Goal: Task Accomplishment & Management: Manage account settings

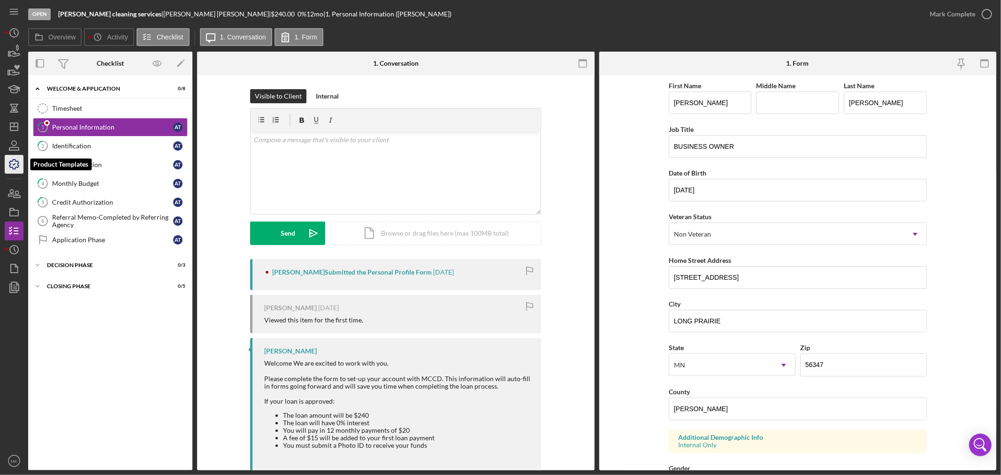
click at [15, 164] on polyline "button" at bounding box center [14, 164] width 2 height 1
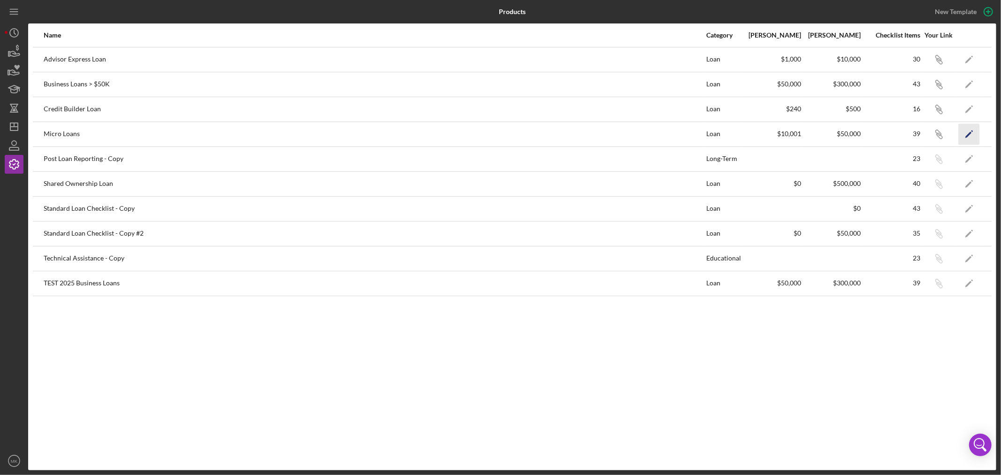
click at [969, 133] on polygon "button" at bounding box center [969, 134] width 7 height 7
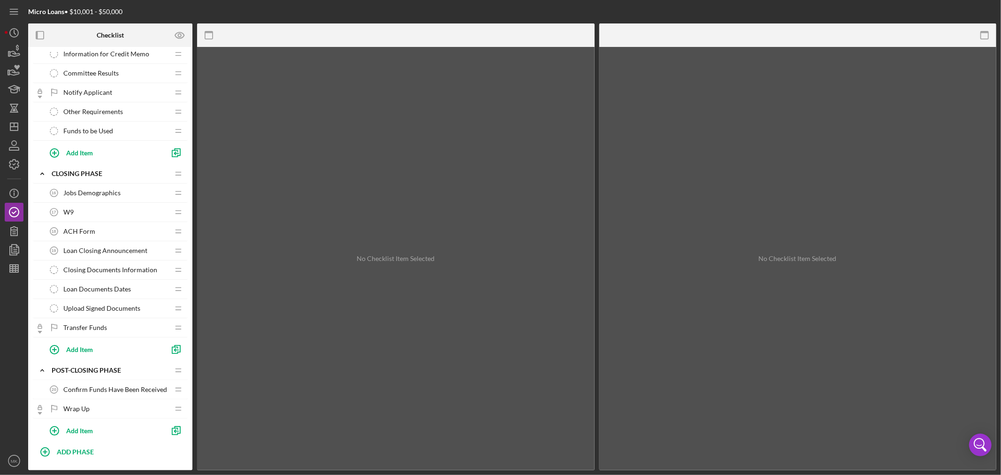
scroll to position [594, 0]
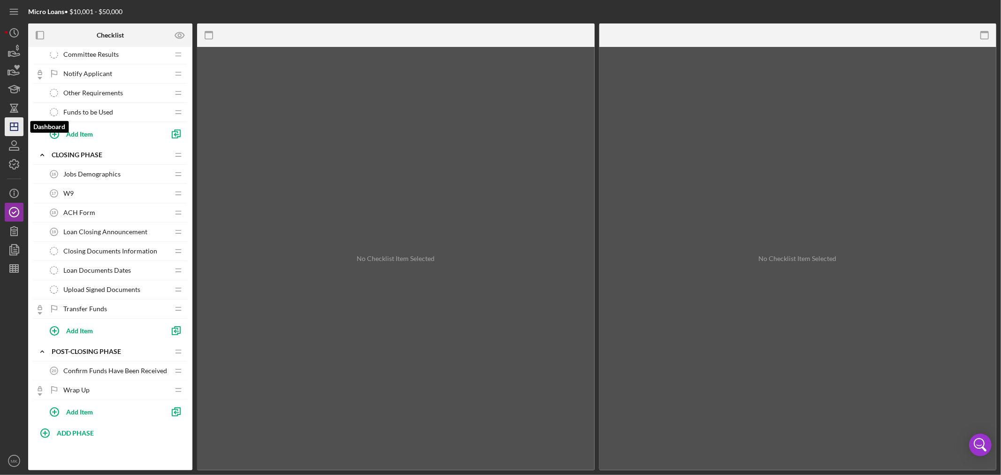
click at [15, 128] on icon "Icon/Dashboard" at bounding box center [13, 126] width 23 height 23
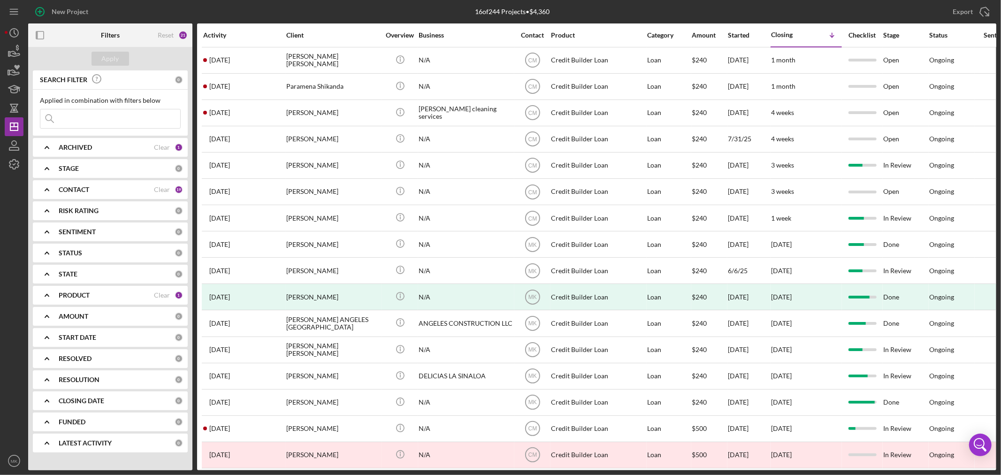
click at [77, 292] on b "PRODUCT" at bounding box center [74, 295] width 31 height 8
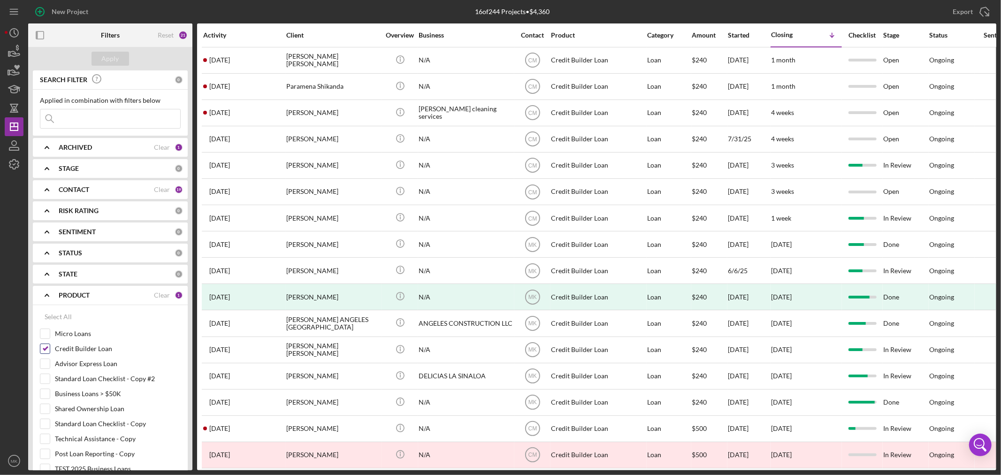
click at [44, 348] on input "Credit Builder Loan" at bounding box center [44, 348] width 9 height 9
checkbox input "false"
click at [45, 332] on input "Micro Loans" at bounding box center [44, 333] width 9 height 9
checkbox input "true"
click at [48, 391] on input "Business Loans > $50K" at bounding box center [44, 393] width 9 height 9
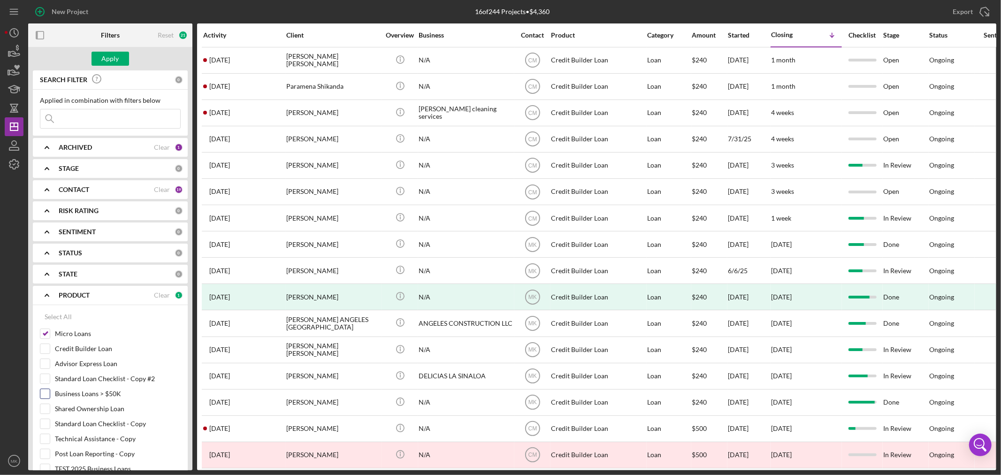
checkbox input "true"
click at [110, 61] on div "Apply" at bounding box center [110, 59] width 17 height 14
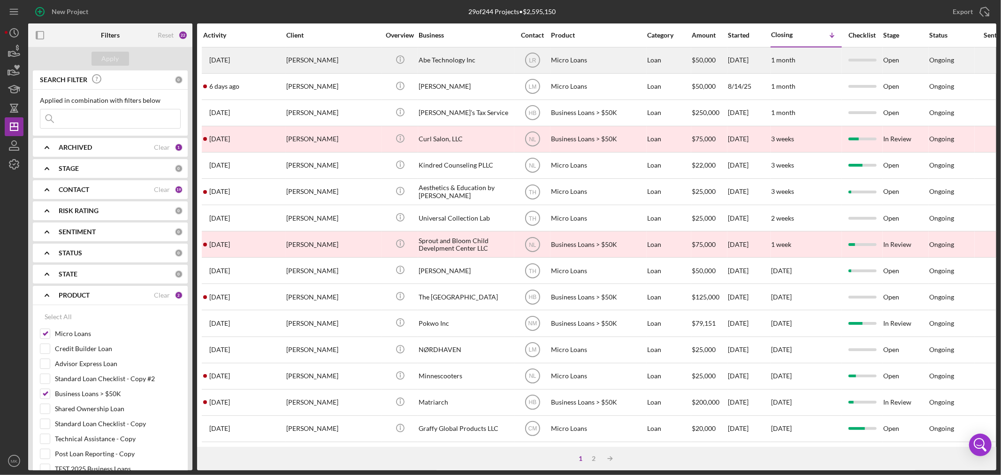
click at [449, 60] on div "Abe Technology Inc" at bounding box center [466, 60] width 94 height 25
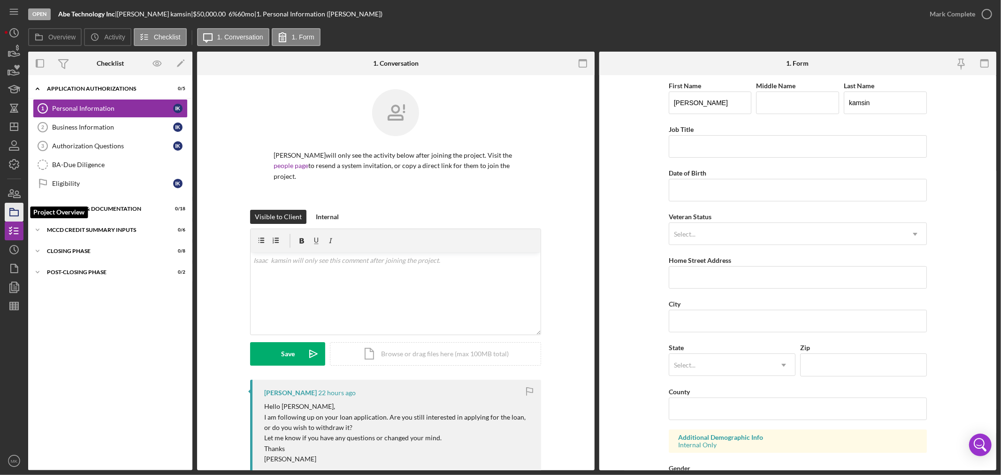
click at [12, 211] on icon "button" at bounding box center [13, 211] width 23 height 23
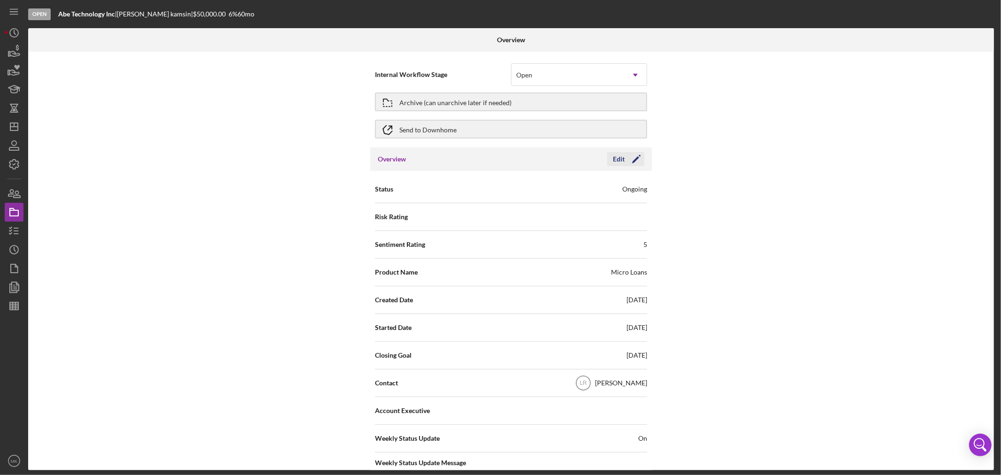
click at [636, 159] on polygon "button" at bounding box center [635, 159] width 7 height 7
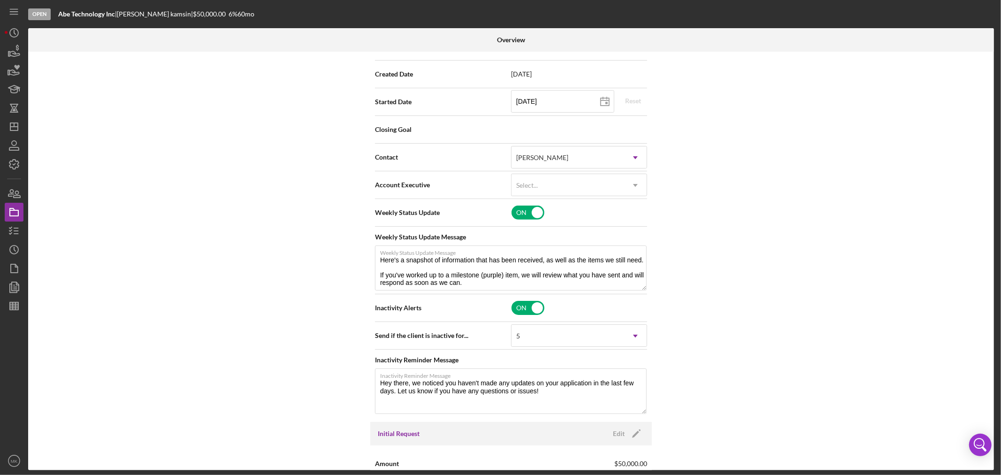
scroll to position [261, 0]
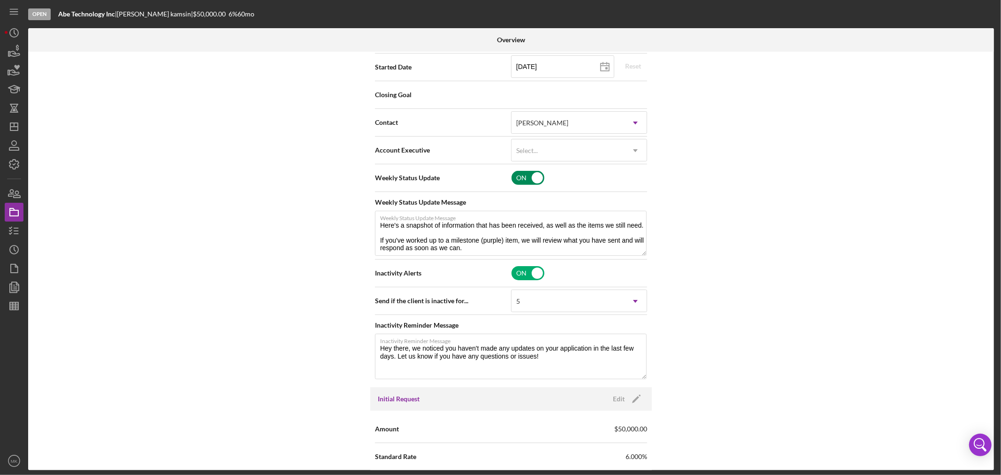
click at [536, 179] on input "checkbox" at bounding box center [528, 178] width 33 height 14
checkbox input "false"
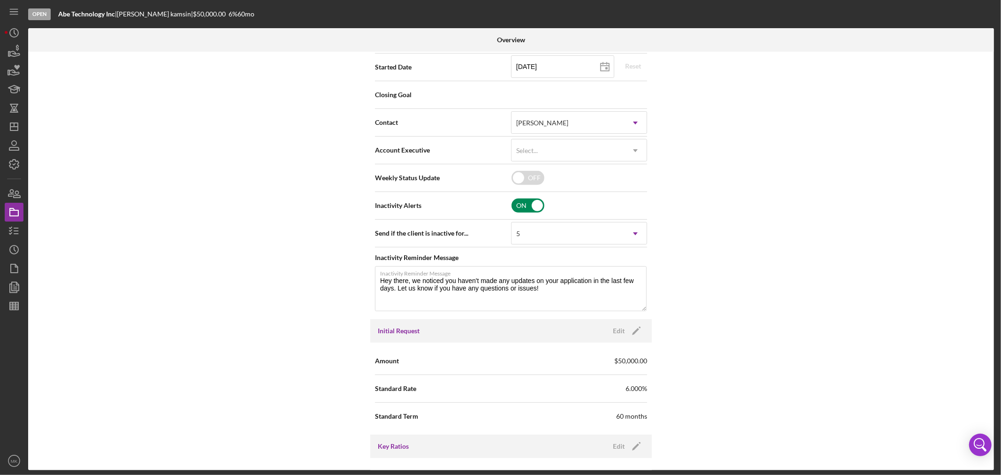
click at [537, 205] on input "checkbox" at bounding box center [528, 206] width 33 height 14
checkbox input "false"
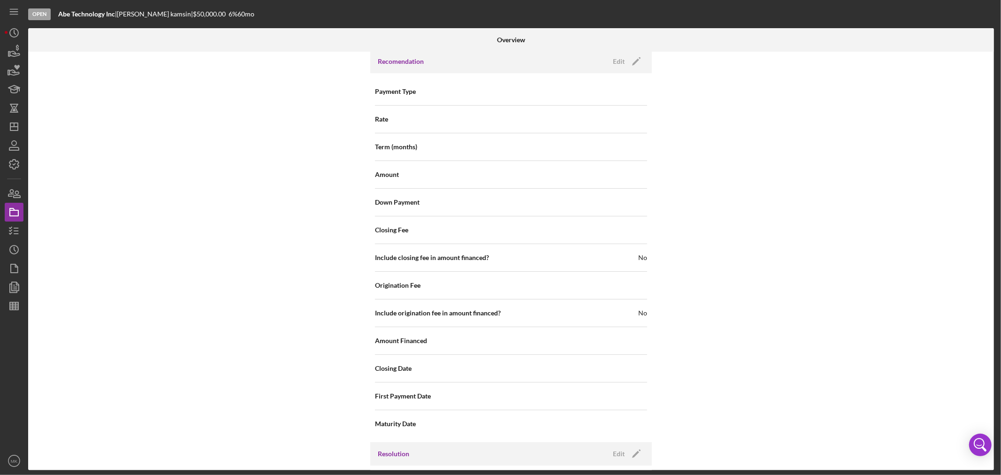
scroll to position [870, 0]
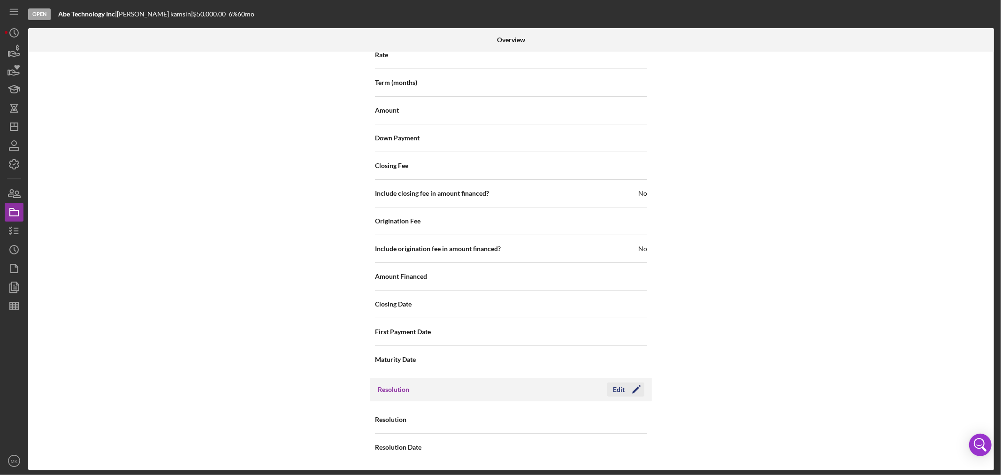
click at [617, 389] on div "Edit" at bounding box center [619, 390] width 12 height 14
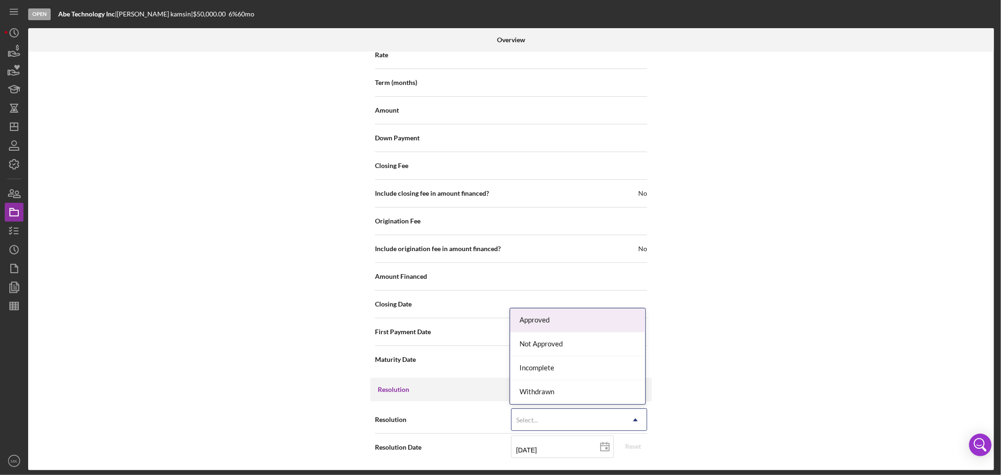
click at [598, 421] on div "Select..." at bounding box center [568, 420] width 113 height 22
click at [552, 369] on div "Incomplete" at bounding box center [577, 368] width 135 height 24
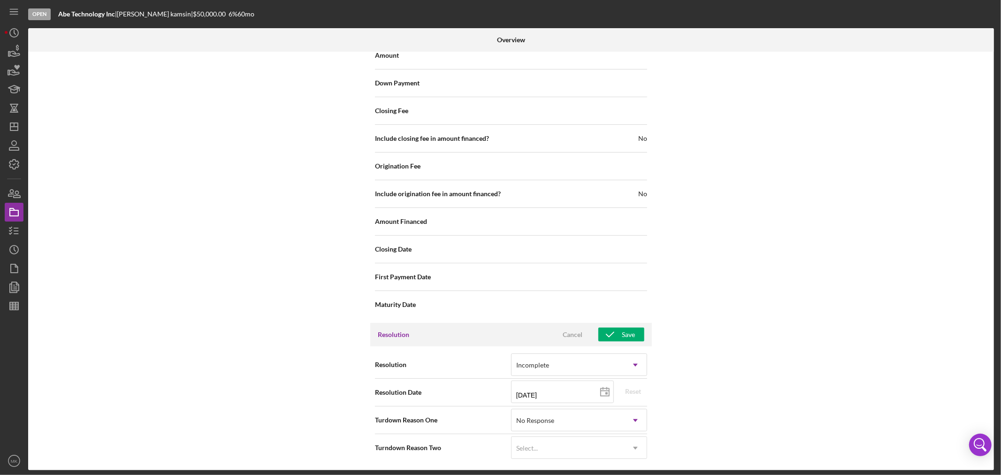
scroll to position [925, 0]
click at [606, 391] on line at bounding box center [605, 391] width 8 height 0
type input "[DATE]"
click at [626, 334] on div "Save" at bounding box center [628, 334] width 13 height 14
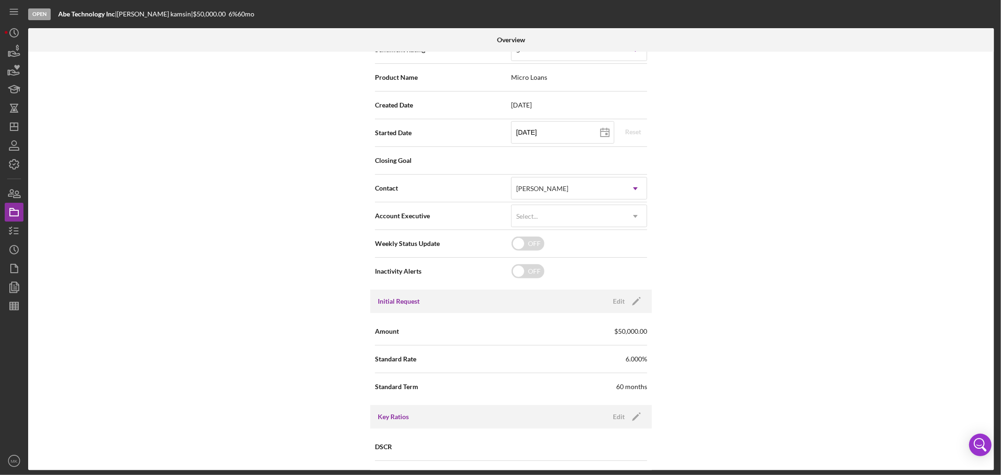
scroll to position [0, 0]
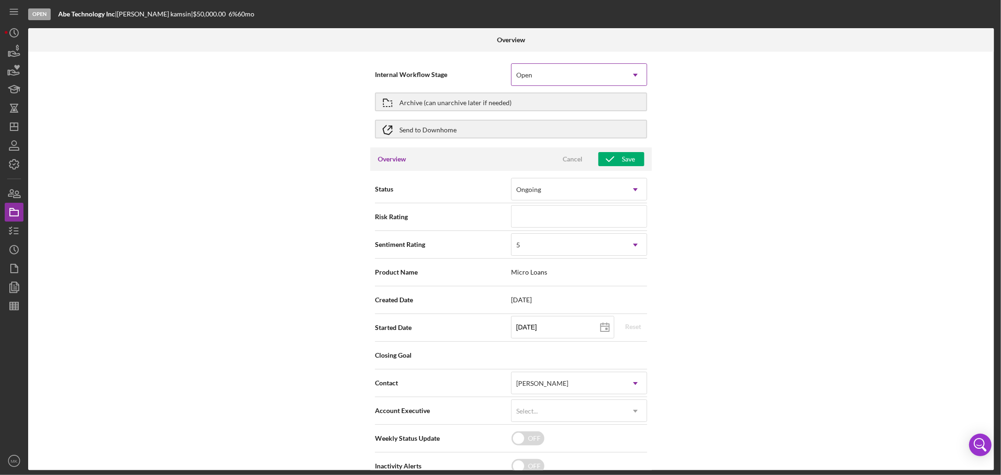
click at [635, 74] on use at bounding box center [635, 75] width 5 height 3
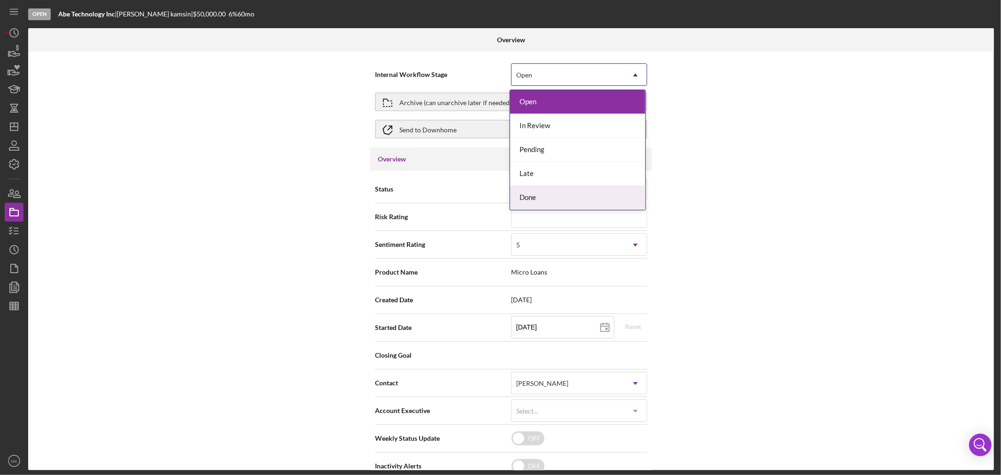
click at [597, 196] on div "Done" at bounding box center [577, 198] width 135 height 24
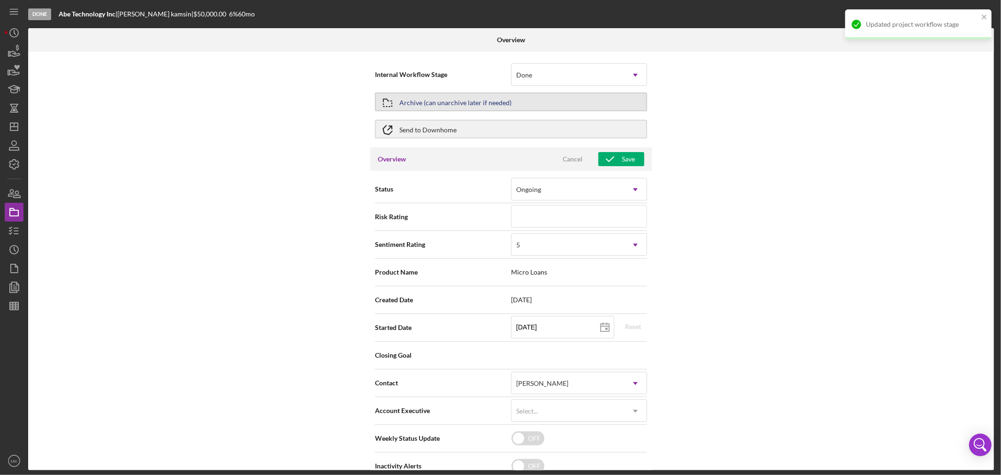
click at [571, 101] on button "Archive (can unarchive later if needed)" at bounding box center [511, 101] width 272 height 19
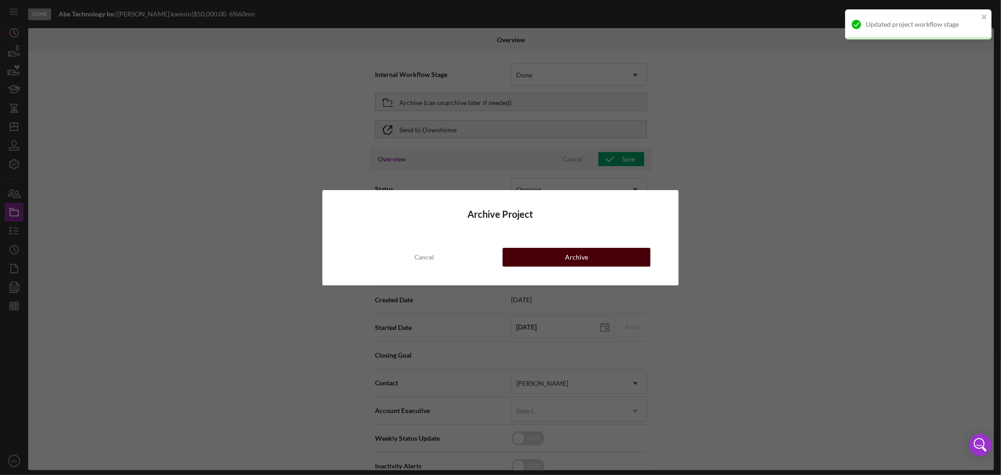
click at [580, 252] on div "Archive" at bounding box center [576, 257] width 23 height 19
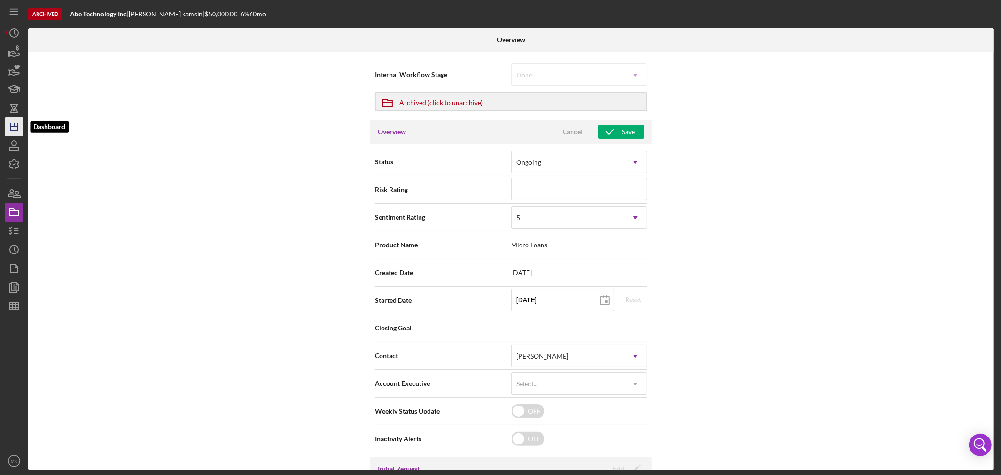
click at [12, 125] on icon "Icon/Dashboard" at bounding box center [13, 126] width 23 height 23
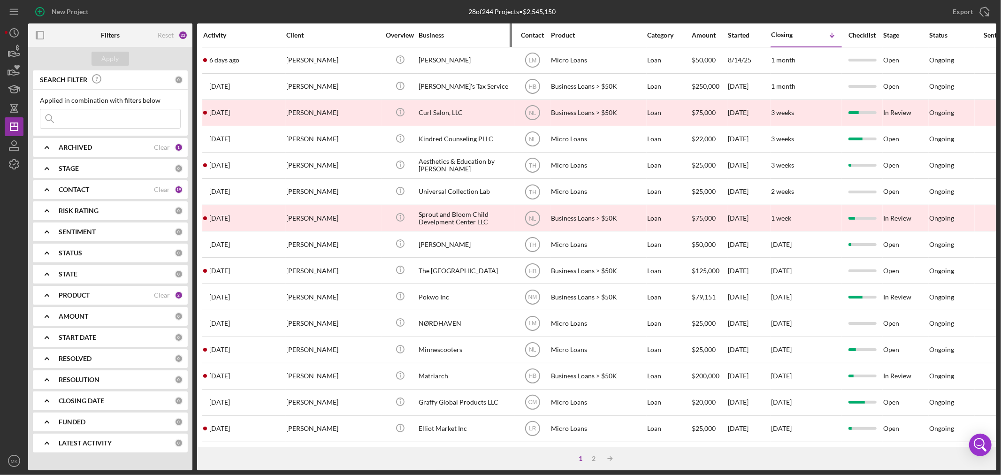
click at [435, 32] on div "Business" at bounding box center [466, 35] width 94 height 8
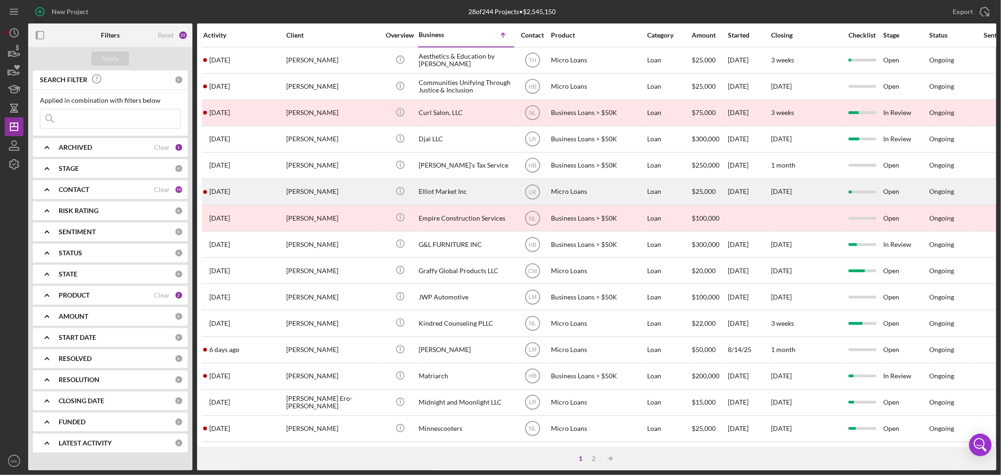
click at [451, 193] on div "Elliot Market Inc" at bounding box center [466, 191] width 94 height 25
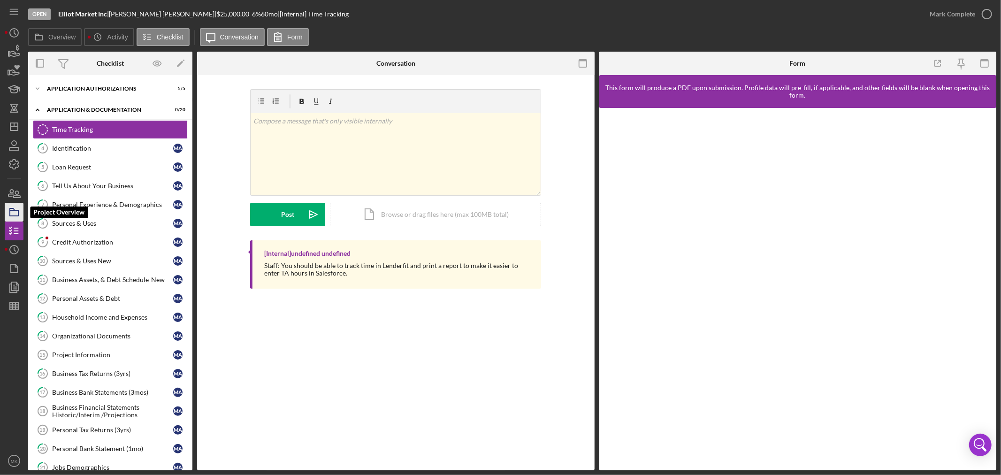
click at [15, 214] on icon "button" at bounding box center [13, 211] width 23 height 23
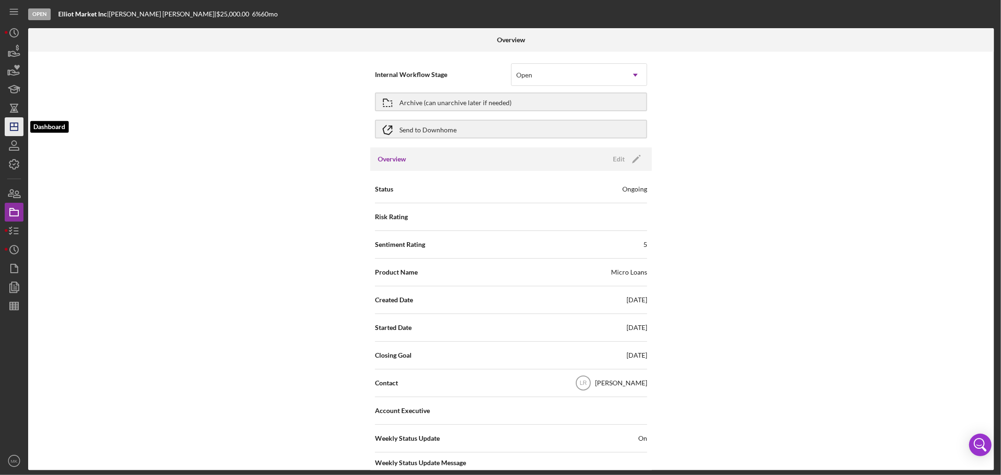
click at [13, 128] on icon "Icon/Dashboard" at bounding box center [13, 126] width 23 height 23
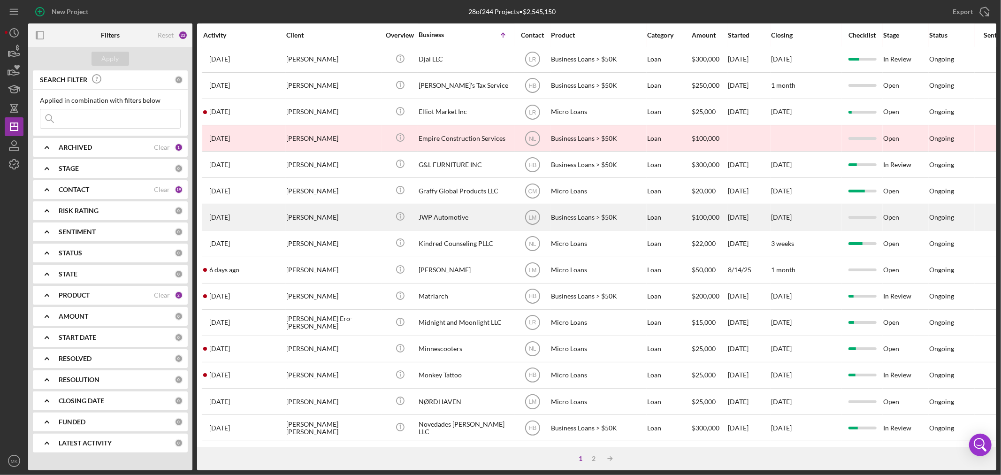
scroll to position [104, 0]
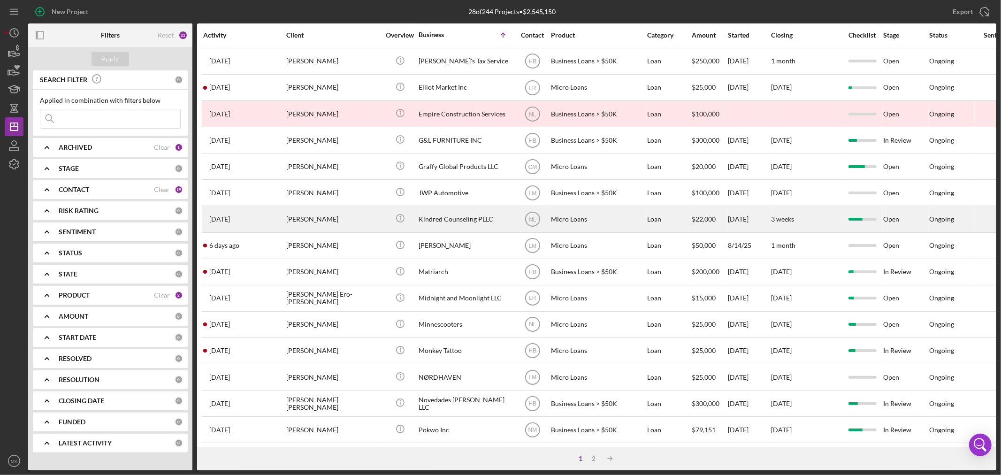
click at [451, 221] on div "Kindred Counseling PLLC" at bounding box center [466, 219] width 94 height 25
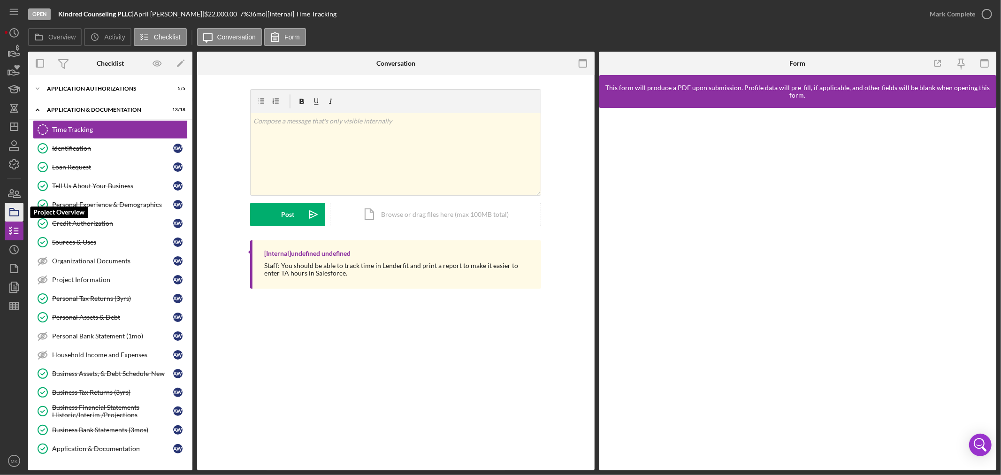
click at [14, 210] on polygon "button" at bounding box center [12, 209] width 5 height 2
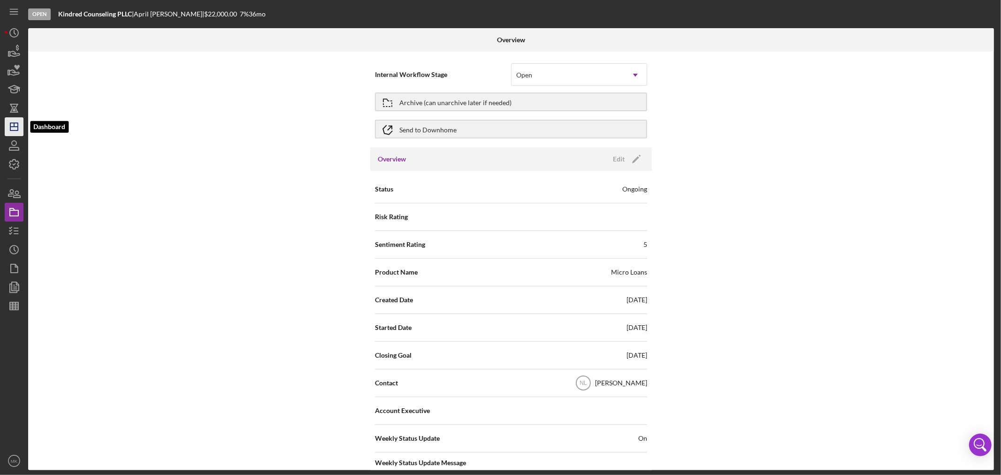
click at [15, 127] on icon "Icon/Dashboard" at bounding box center [13, 126] width 23 height 23
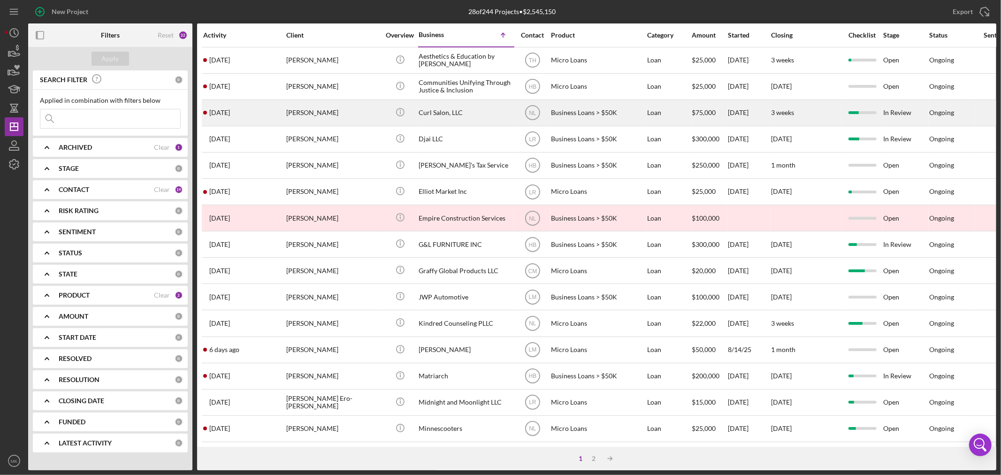
click at [340, 114] on div "[PERSON_NAME]" at bounding box center [333, 112] width 94 height 25
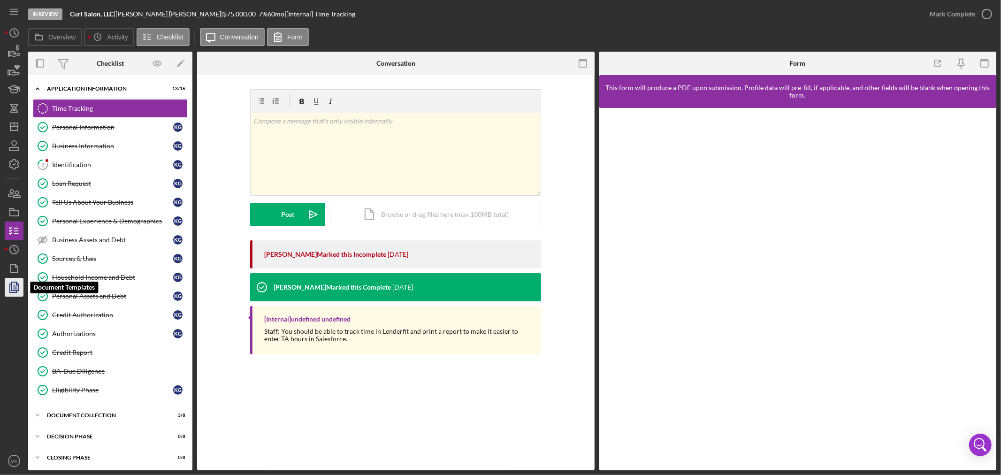
click at [17, 284] on polyline "button" at bounding box center [17, 284] width 2 height 2
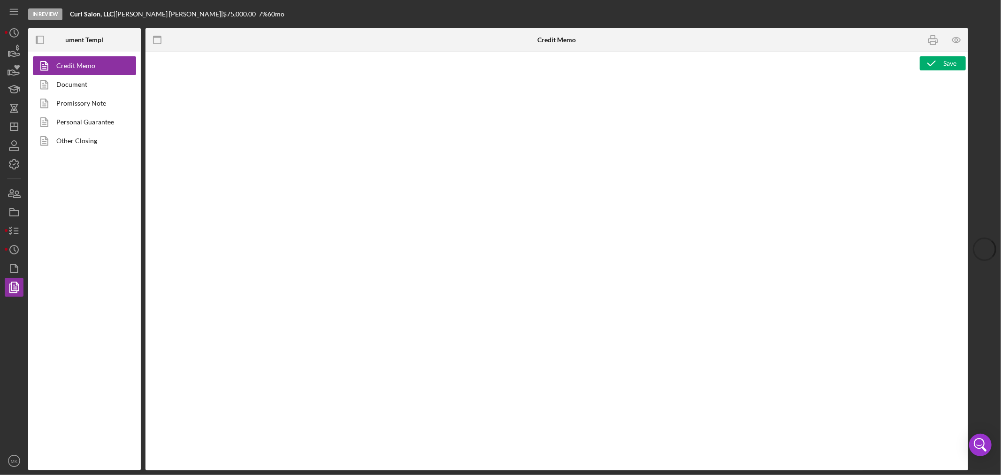
type textarea "<h2>MCCD Loan Presentation-<span id="Org_Title" class="template-field mceNonEdi…"
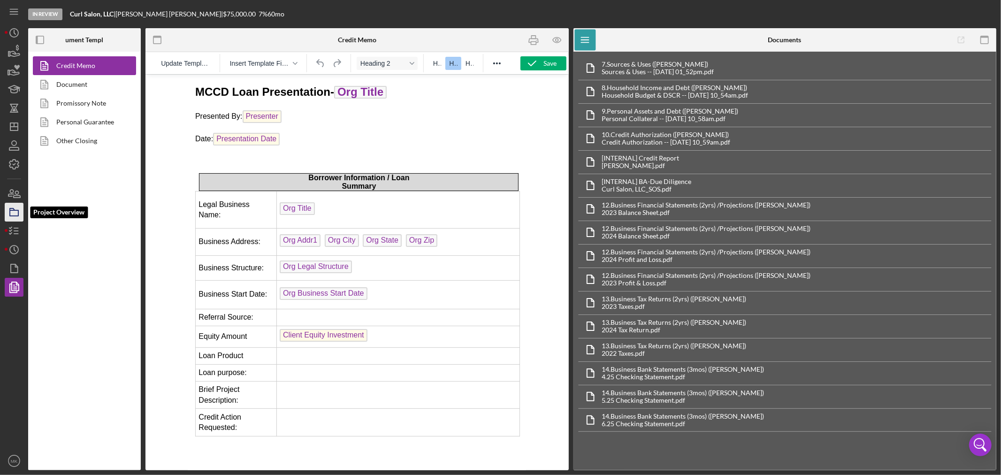
click at [20, 214] on icon "button" at bounding box center [13, 211] width 23 height 23
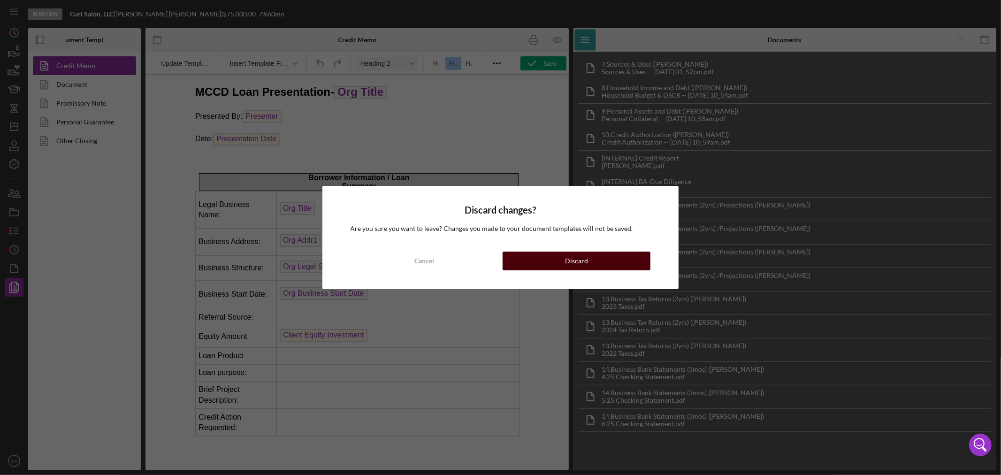
click at [558, 263] on button "Discard" at bounding box center [577, 261] width 148 height 19
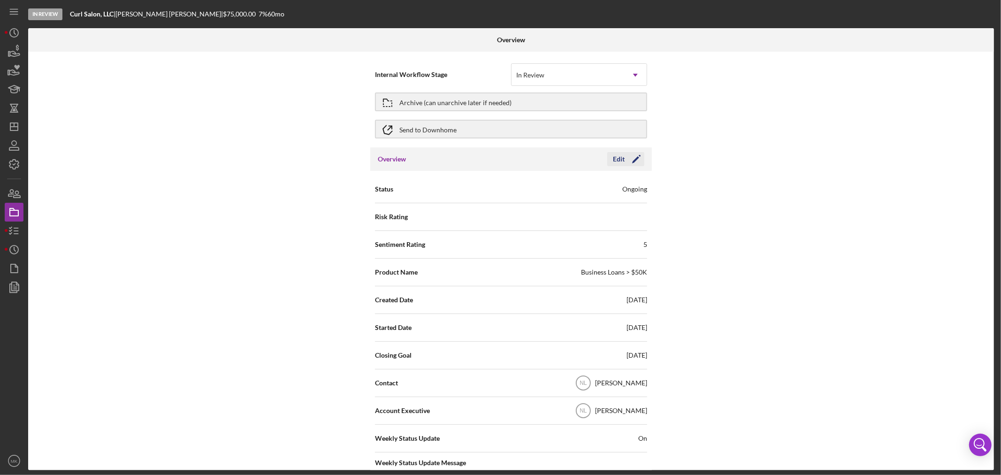
click at [633, 156] on icon "Icon/Edit" at bounding box center [636, 158] width 23 height 23
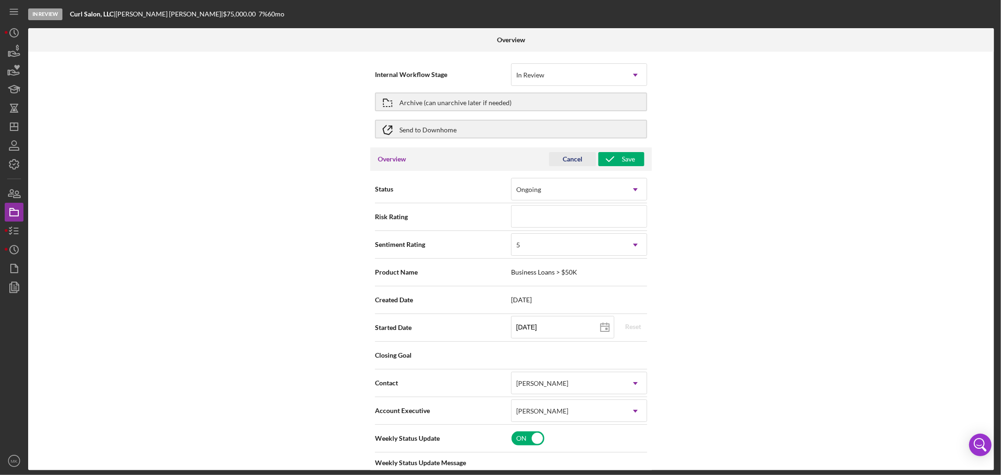
click at [570, 157] on div "Cancel" at bounding box center [573, 159] width 20 height 14
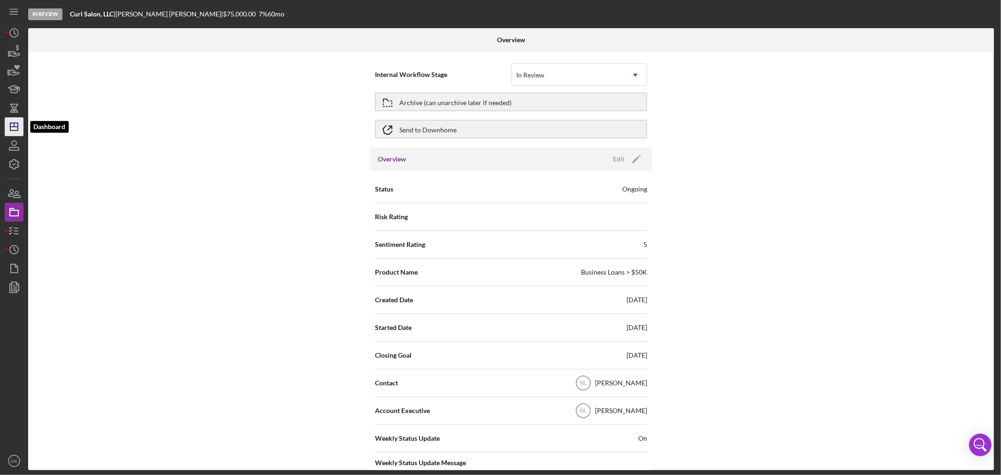
click at [11, 126] on icon "Icon/Dashboard" at bounding box center [13, 126] width 23 height 23
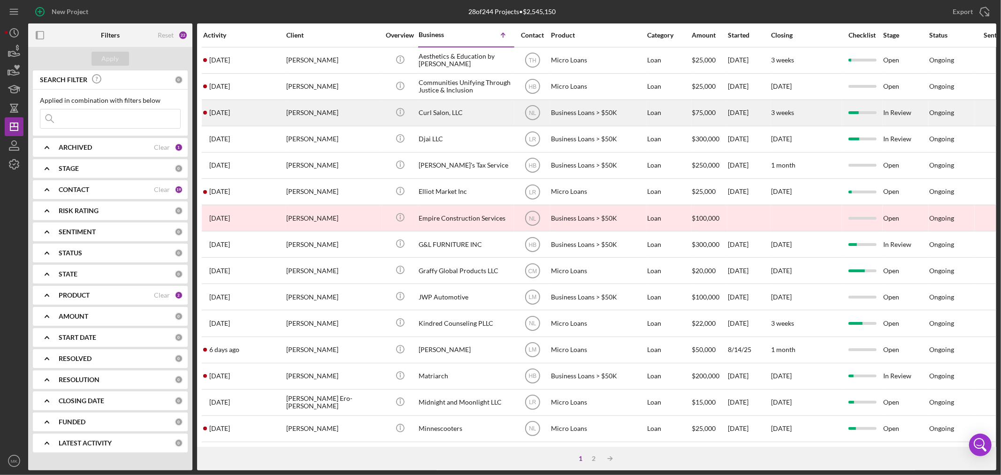
click at [335, 112] on div "[PERSON_NAME]" at bounding box center [333, 112] width 94 height 25
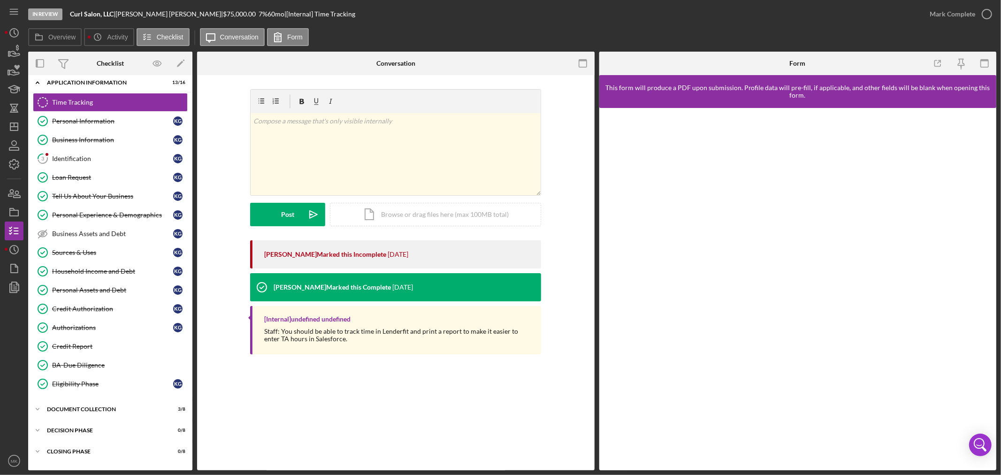
scroll to position [24, 0]
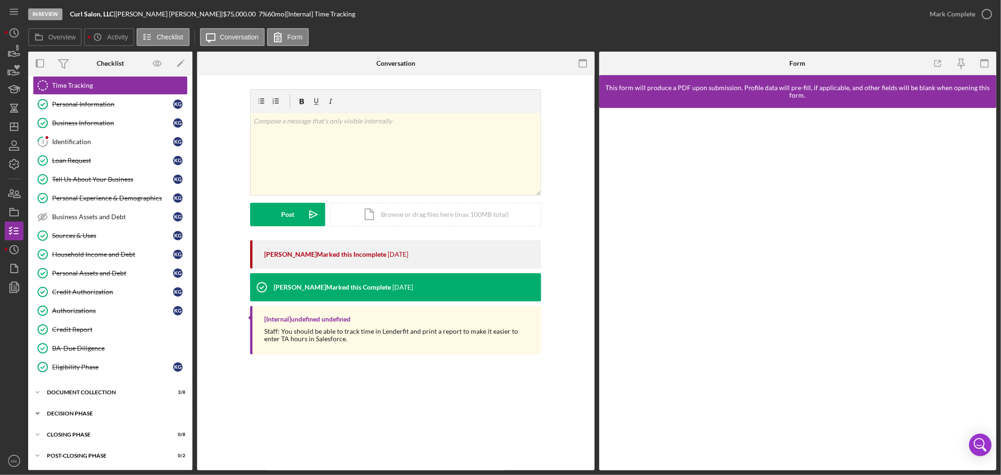
click at [38, 414] on icon "Icon/Expander" at bounding box center [37, 413] width 19 height 19
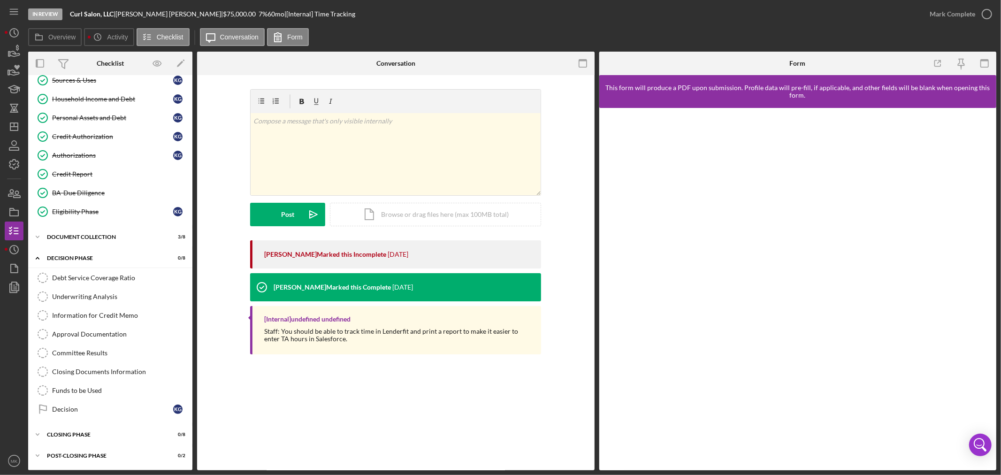
scroll to position [181, 0]
click at [139, 410] on div "Decision" at bounding box center [112, 410] width 121 height 8
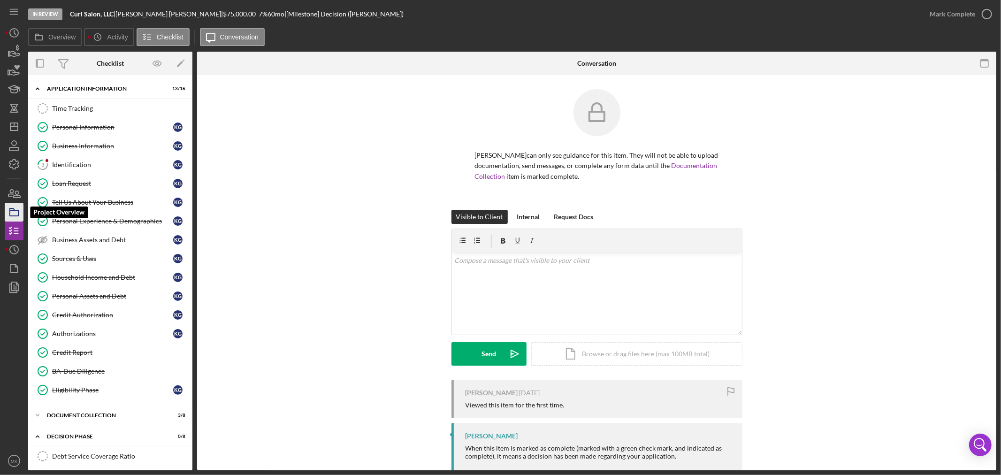
click at [14, 214] on icon "button" at bounding box center [13, 211] width 23 height 23
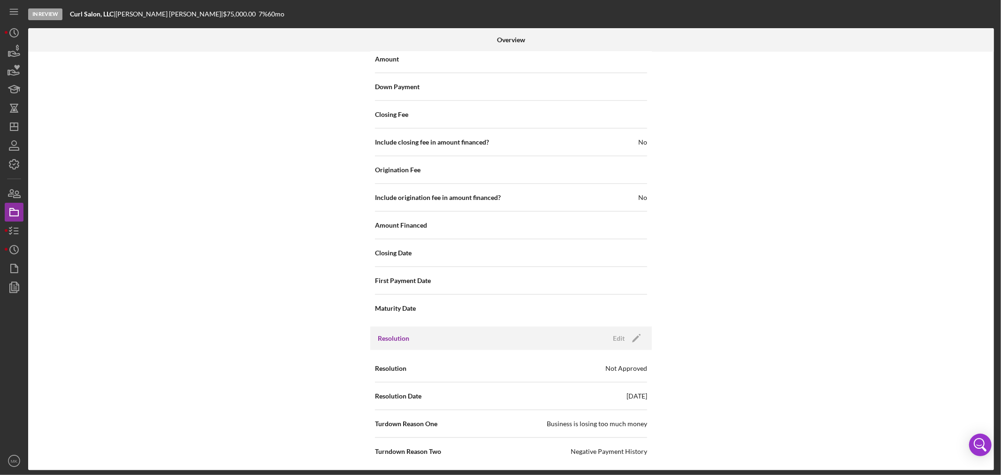
scroll to position [1042, 0]
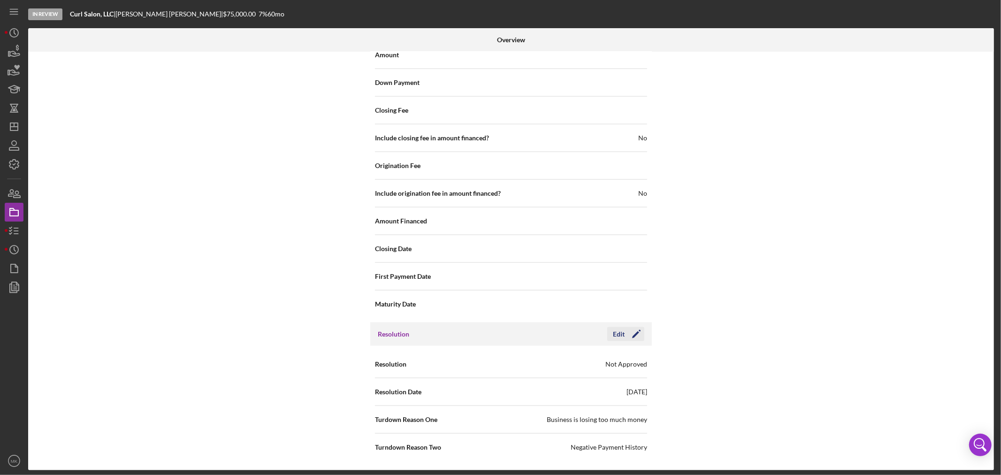
click at [636, 332] on polygon "button" at bounding box center [635, 334] width 7 height 7
click at [627, 334] on div "Save" at bounding box center [628, 334] width 13 height 14
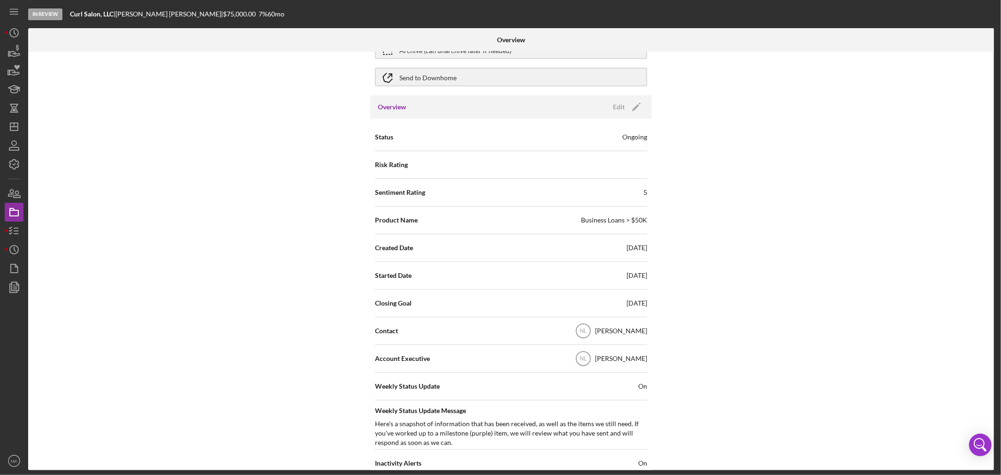
scroll to position [104, 0]
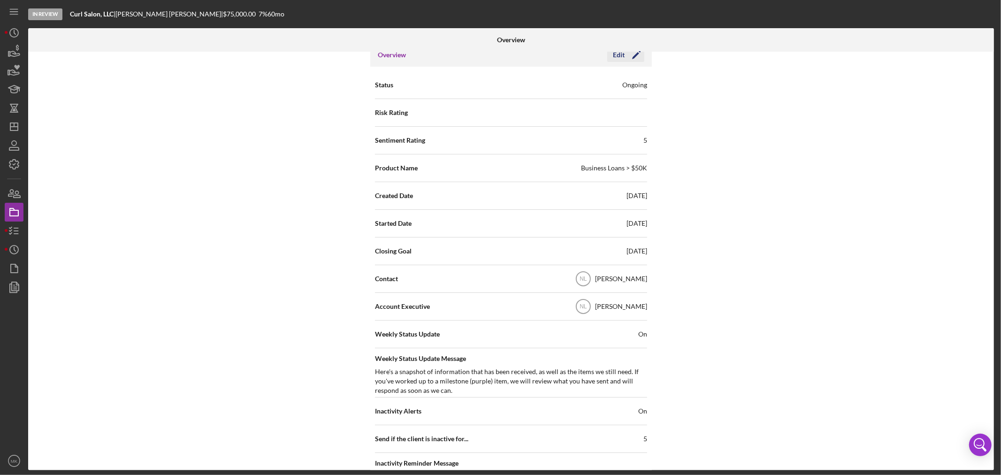
click at [634, 54] on icon "Icon/Edit" at bounding box center [636, 54] width 23 height 23
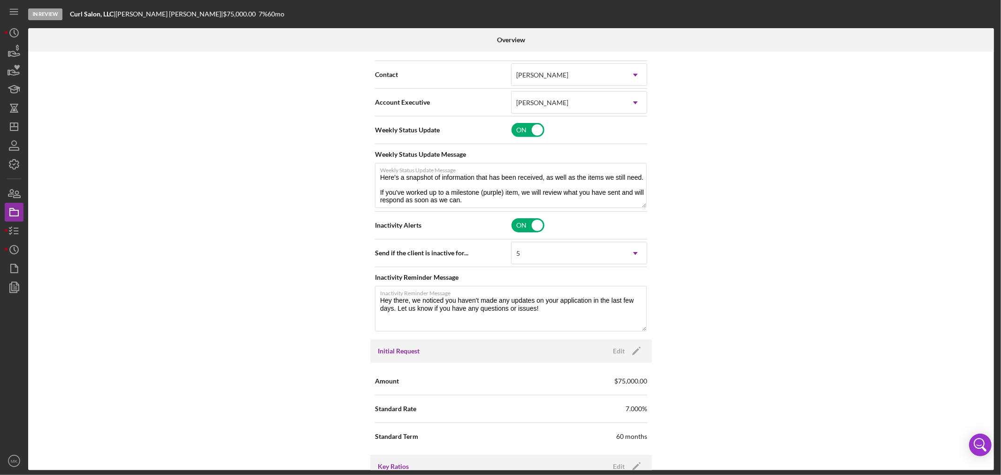
scroll to position [313, 0]
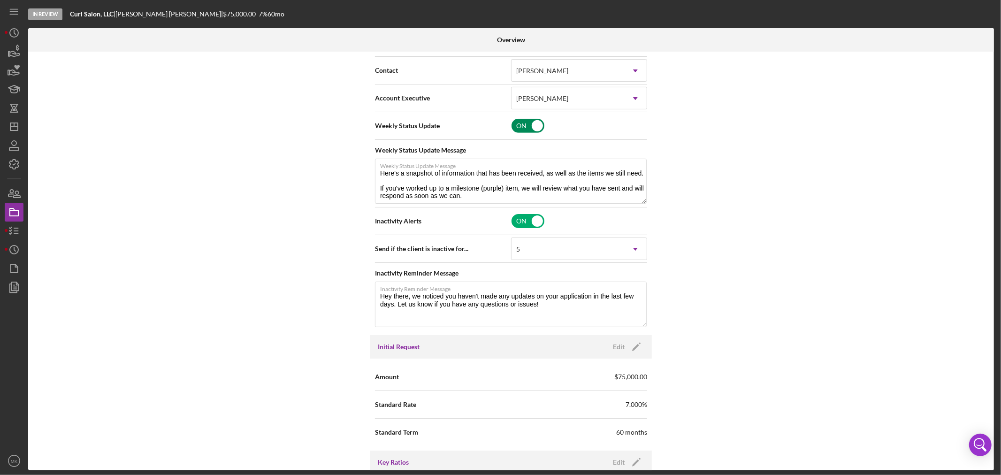
click at [536, 125] on input "checkbox" at bounding box center [528, 126] width 33 height 14
checkbox input "false"
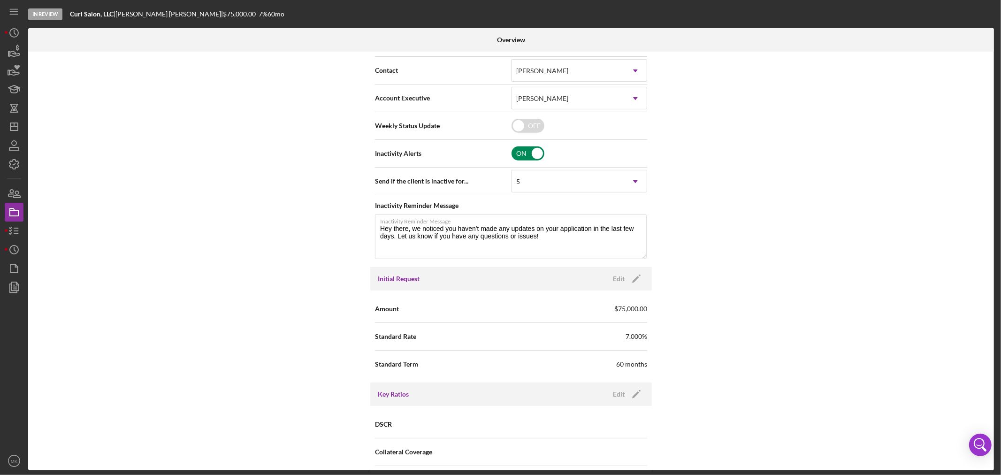
click at [536, 153] on input "checkbox" at bounding box center [528, 153] width 33 height 14
checkbox input "false"
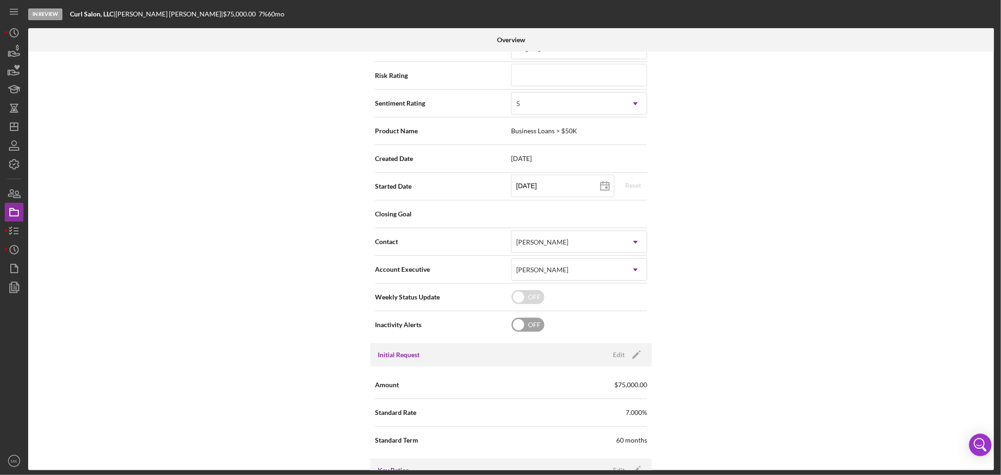
scroll to position [0, 0]
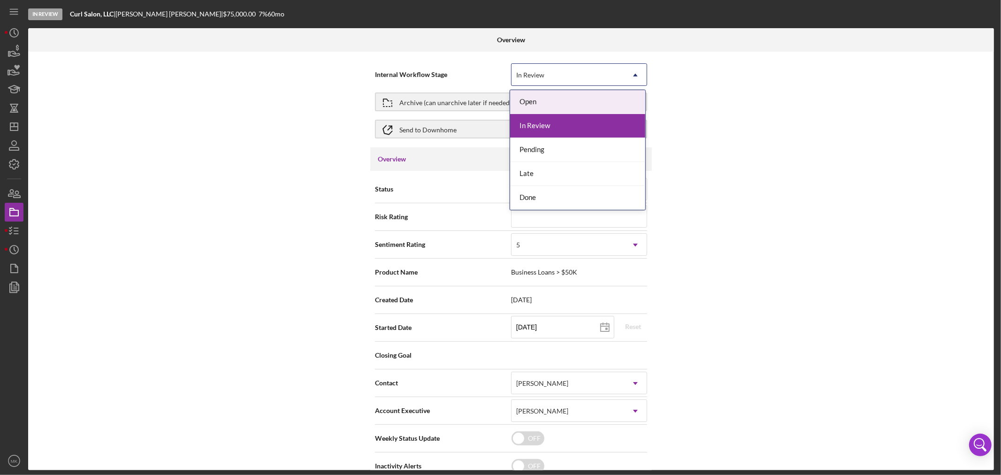
click at [636, 73] on icon "Icon/Dropdown Arrow" at bounding box center [635, 75] width 23 height 23
click at [590, 197] on div "Done" at bounding box center [577, 198] width 135 height 24
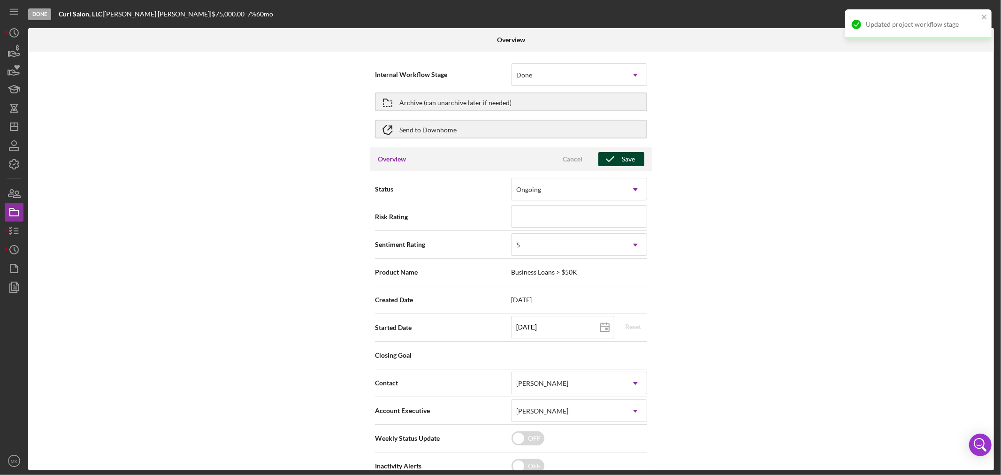
click at [626, 161] on div "Save" at bounding box center [628, 159] width 13 height 14
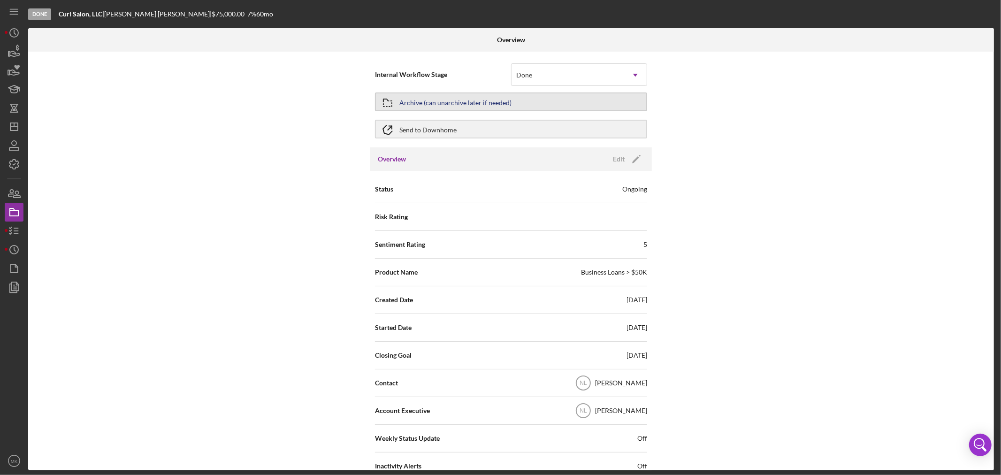
click at [489, 100] on div "Archive (can unarchive later if needed)" at bounding box center [455, 101] width 112 height 17
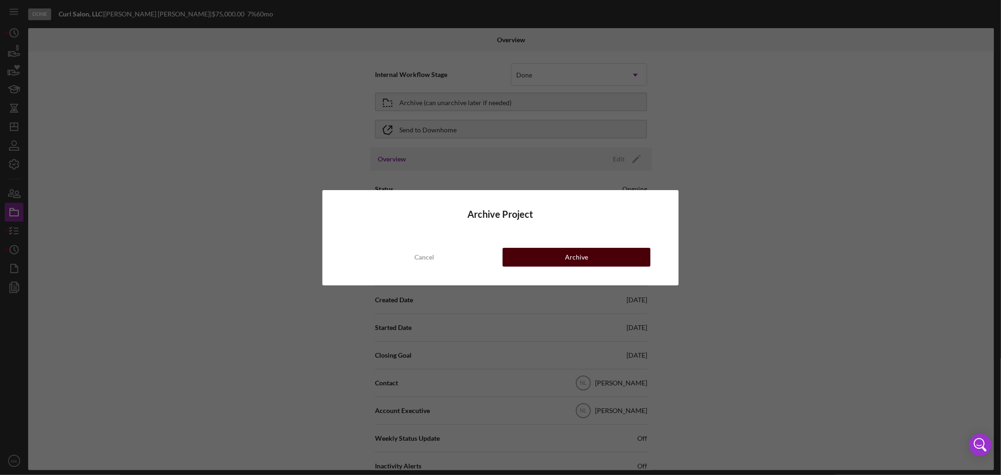
click at [581, 255] on div "Archive" at bounding box center [576, 257] width 23 height 19
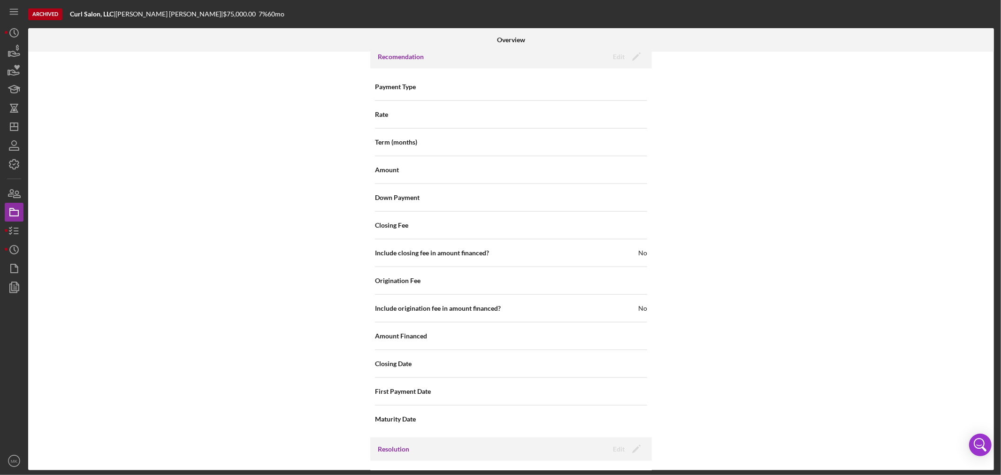
scroll to position [782, 0]
click at [13, 127] on icon "Icon/Dashboard" at bounding box center [13, 126] width 23 height 23
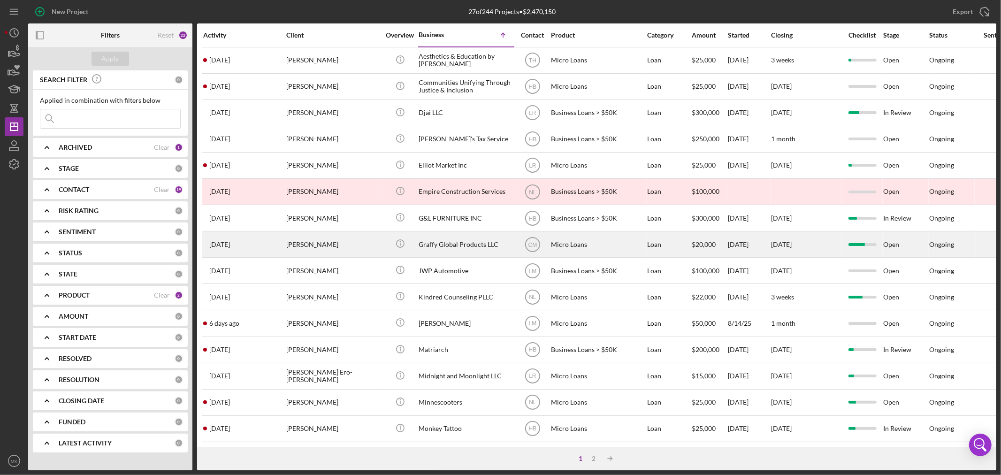
click at [475, 245] on div "Graffy Global Products LLC" at bounding box center [466, 244] width 94 height 25
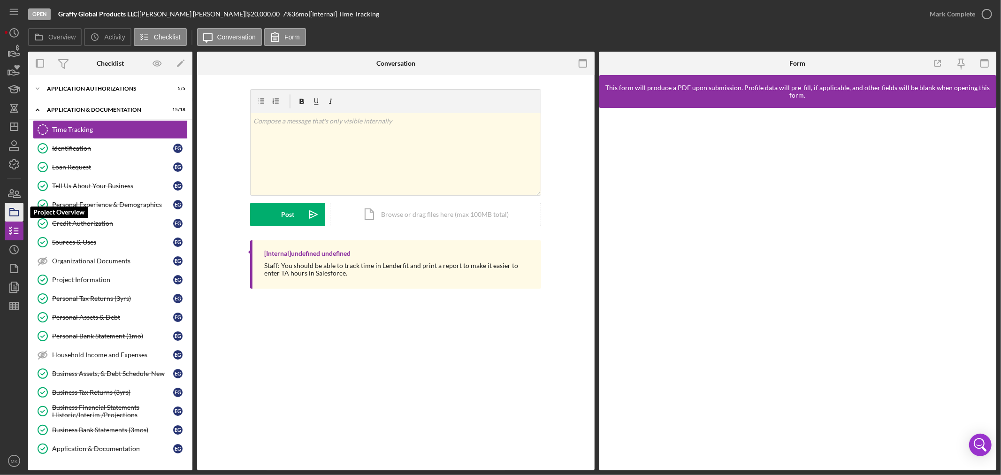
click at [13, 209] on polygon "button" at bounding box center [12, 209] width 5 height 2
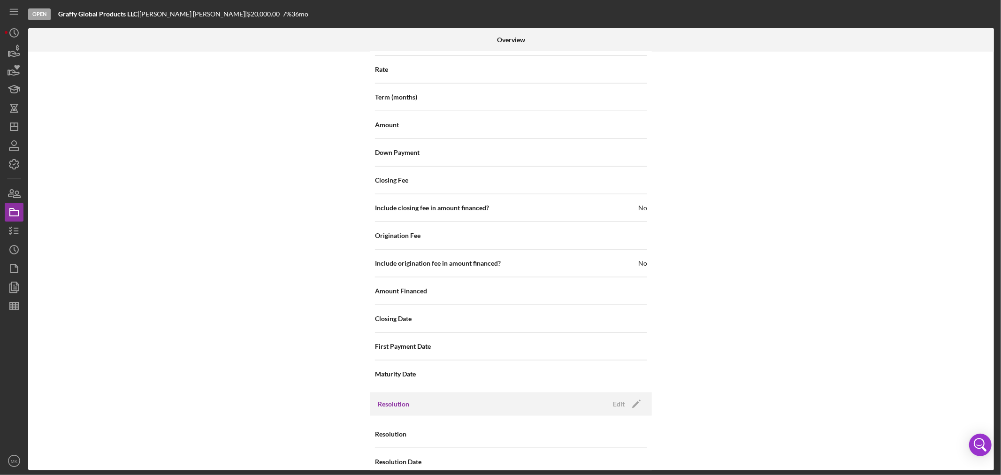
scroll to position [987, 0]
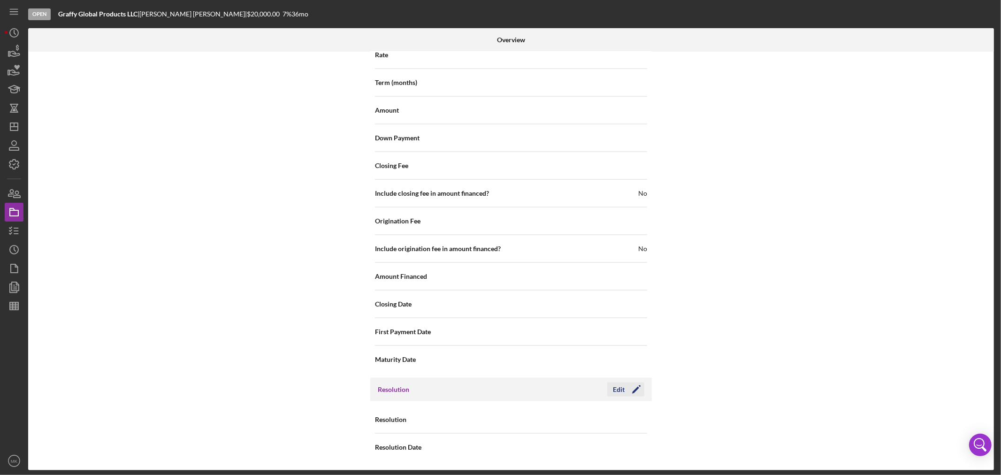
click at [632, 387] on icon "Icon/Edit" at bounding box center [636, 389] width 23 height 23
click at [636, 420] on icon "Icon/Dropdown Arrow" at bounding box center [635, 420] width 23 height 23
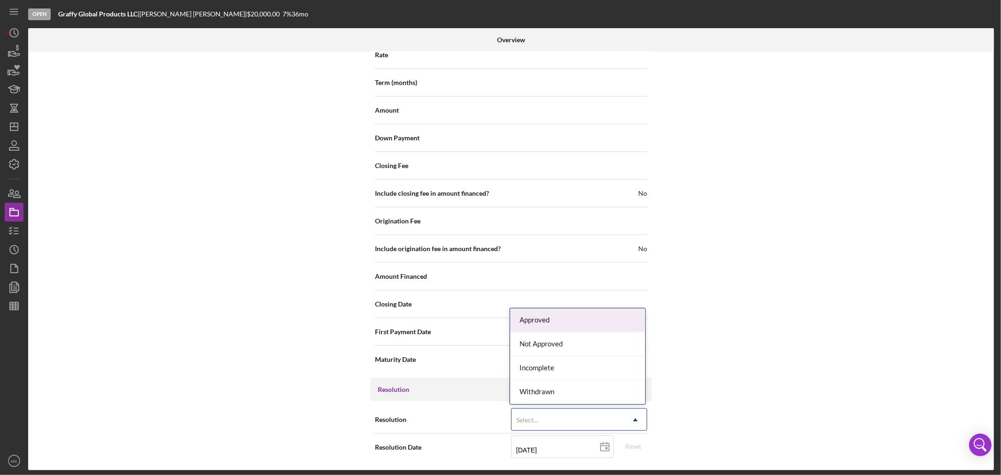
click at [609, 321] on div "Approved" at bounding box center [577, 320] width 135 height 24
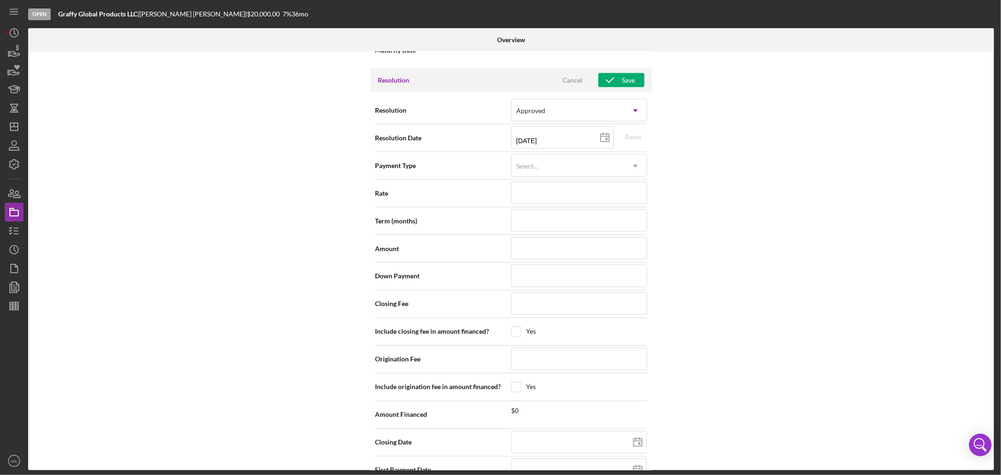
scroll to position [1347, 0]
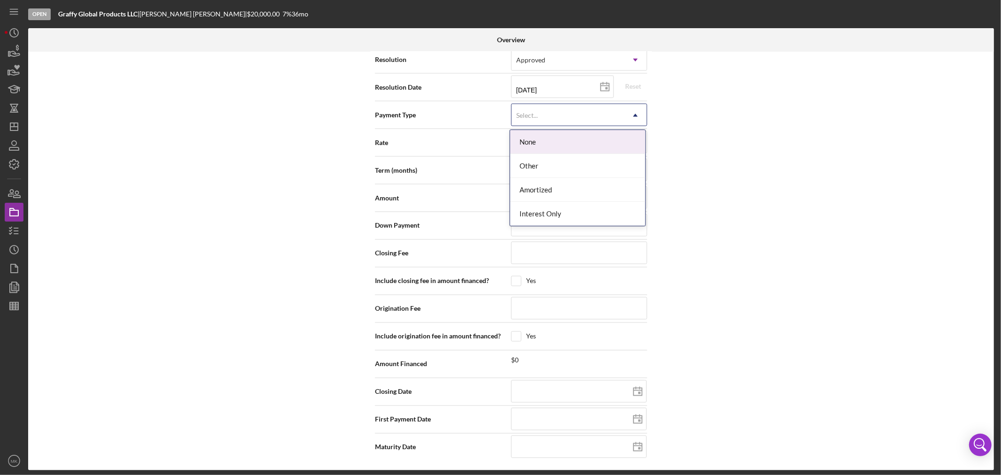
click at [636, 114] on icon "Icon/Dropdown Arrow" at bounding box center [635, 115] width 23 height 23
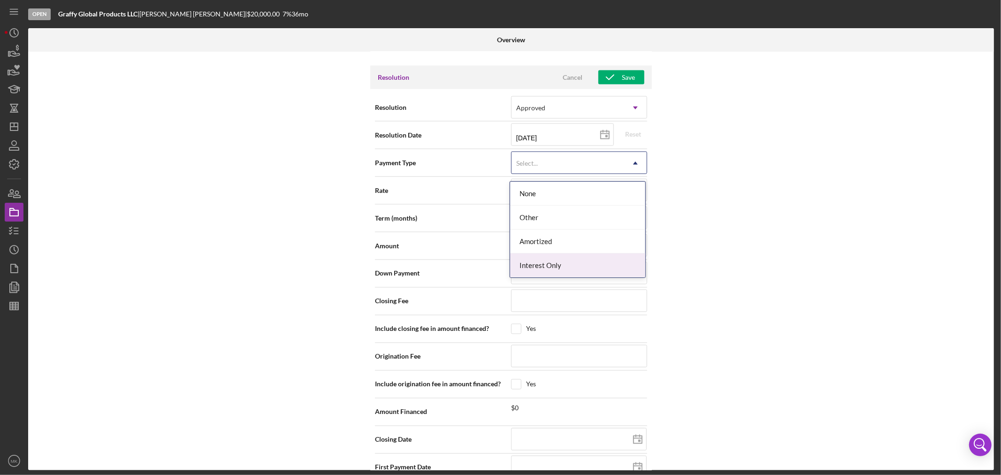
scroll to position [1295, 0]
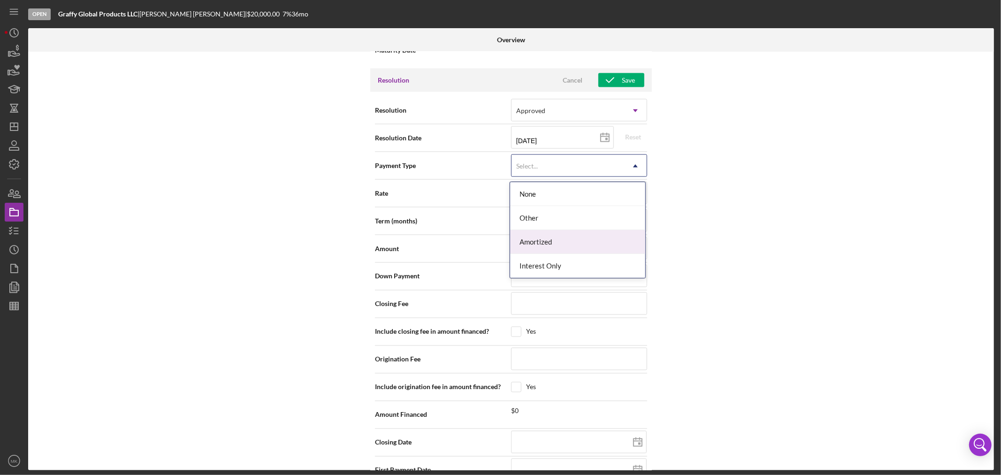
click at [583, 242] on div "Amortized" at bounding box center [577, 242] width 135 height 24
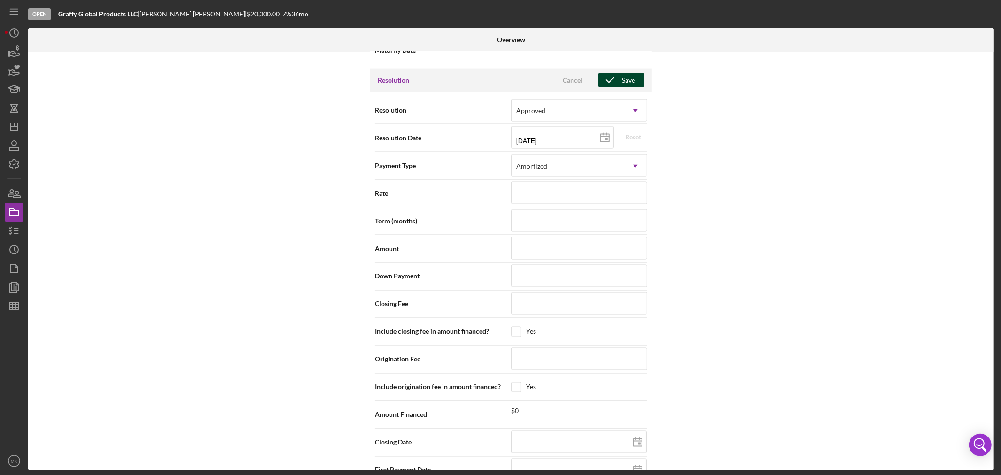
click at [623, 77] on div "Save" at bounding box center [628, 80] width 13 height 14
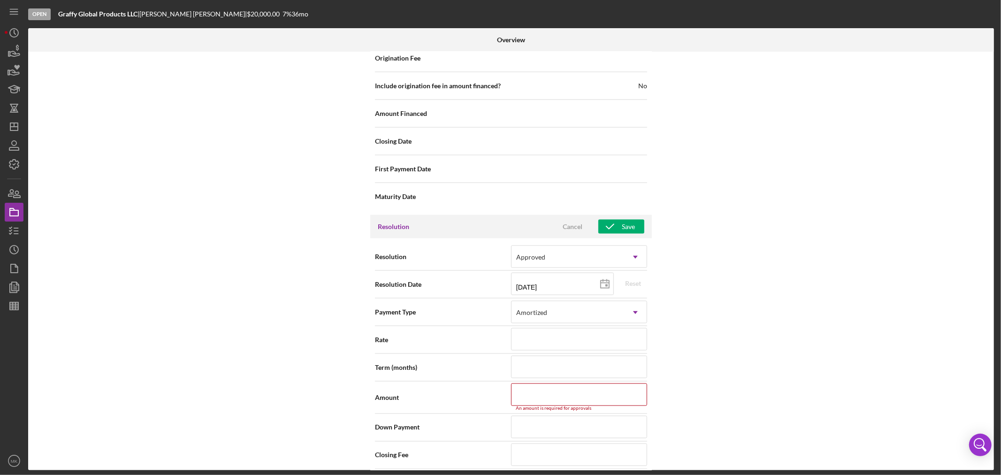
scroll to position [1352, 0]
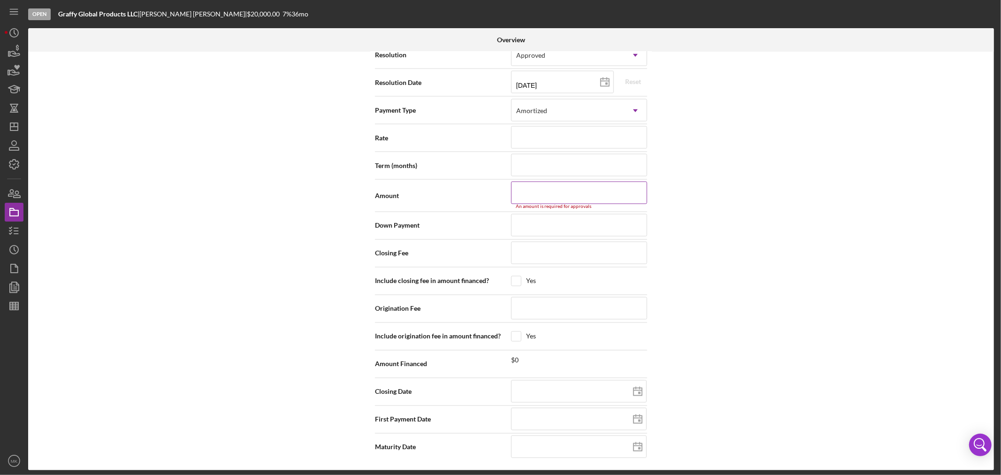
click at [549, 192] on input at bounding box center [579, 193] width 136 height 23
click at [544, 191] on input at bounding box center [579, 193] width 136 height 23
drag, startPoint x: 560, startPoint y: 193, endPoint x: 475, endPoint y: 191, distance: 85.0
click at [475, 191] on div "Amount An amount is required for approvals" at bounding box center [511, 196] width 272 height 28
drag, startPoint x: 514, startPoint y: 192, endPoint x: 602, endPoint y: 190, distance: 87.8
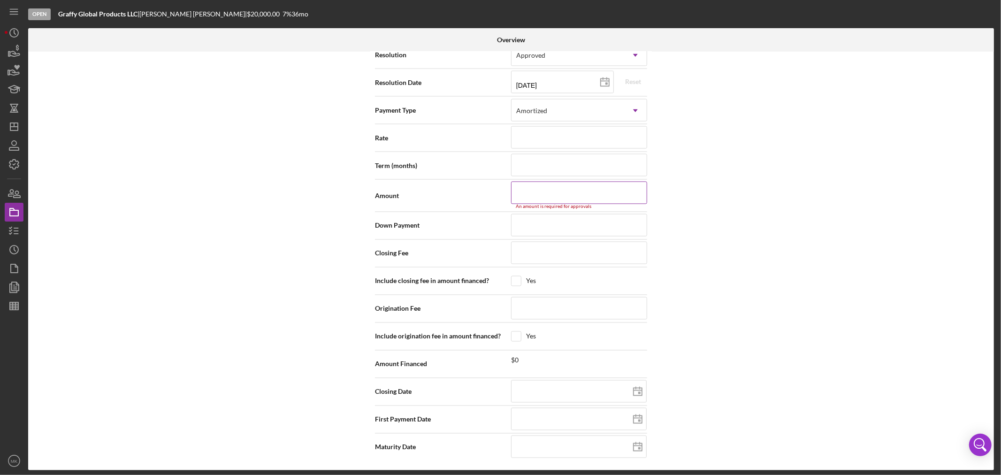
click at [602, 190] on input at bounding box center [579, 193] width 136 height 23
click at [592, 185] on input at bounding box center [579, 193] width 136 height 23
click at [763, 311] on div "Internal Workflow Stage Open Icon/Dropdown Arrow Archive (can unarchive later i…" at bounding box center [511, 261] width 966 height 419
click at [528, 188] on input at bounding box center [579, 193] width 136 height 23
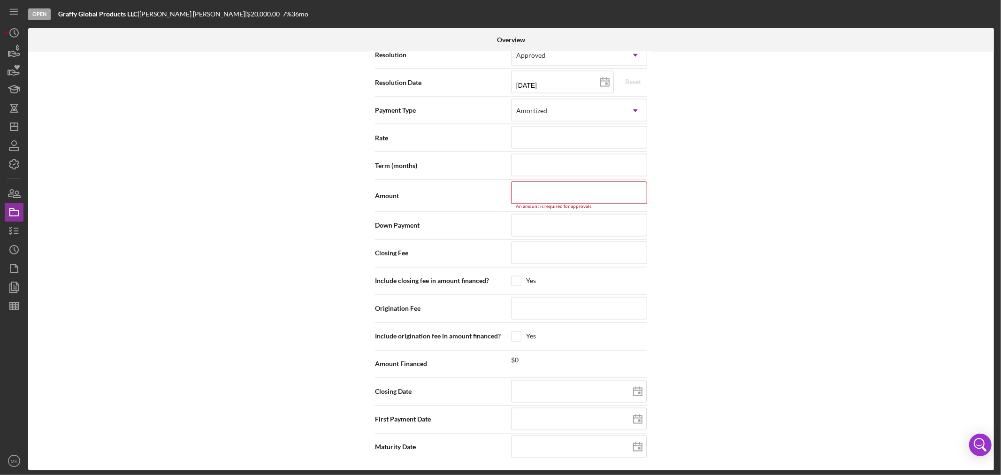
click at [782, 259] on div "Internal Workflow Stage Open Icon/Dropdown Arrow Archive (can unarchive later i…" at bounding box center [511, 261] width 966 height 419
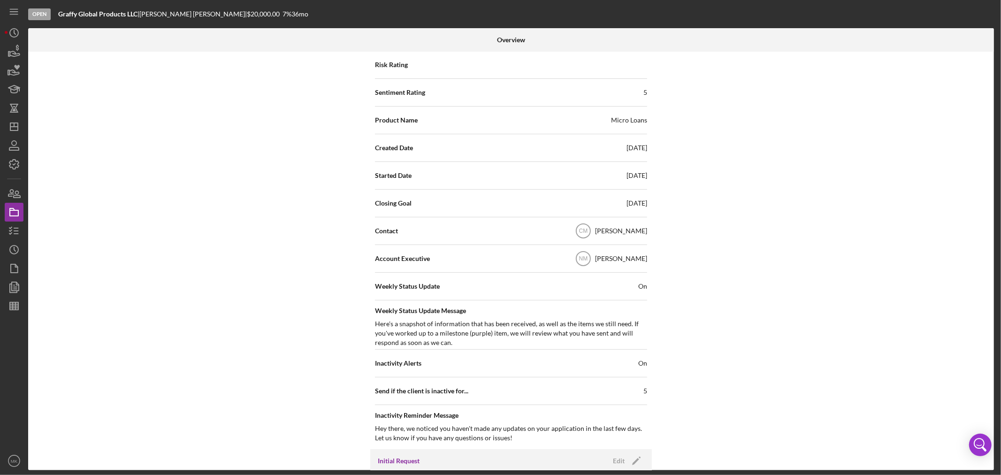
scroll to position [0, 0]
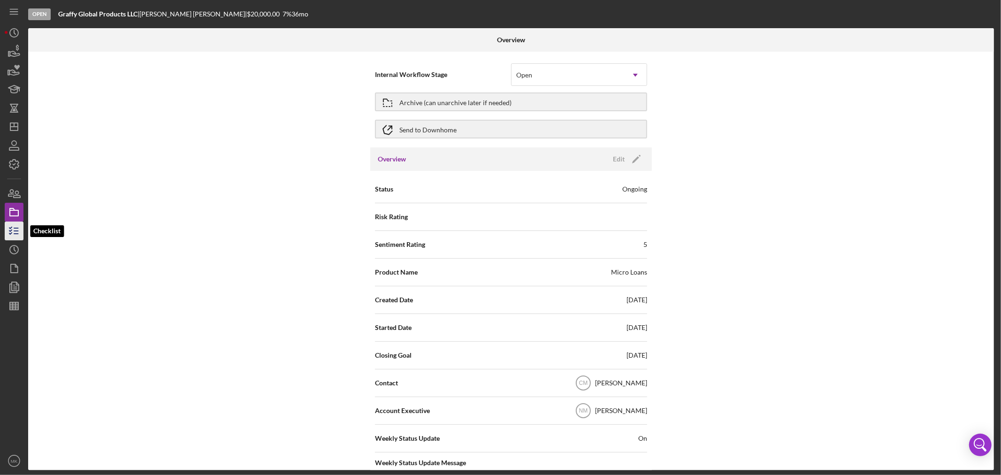
click at [15, 231] on line "button" at bounding box center [16, 231] width 4 height 0
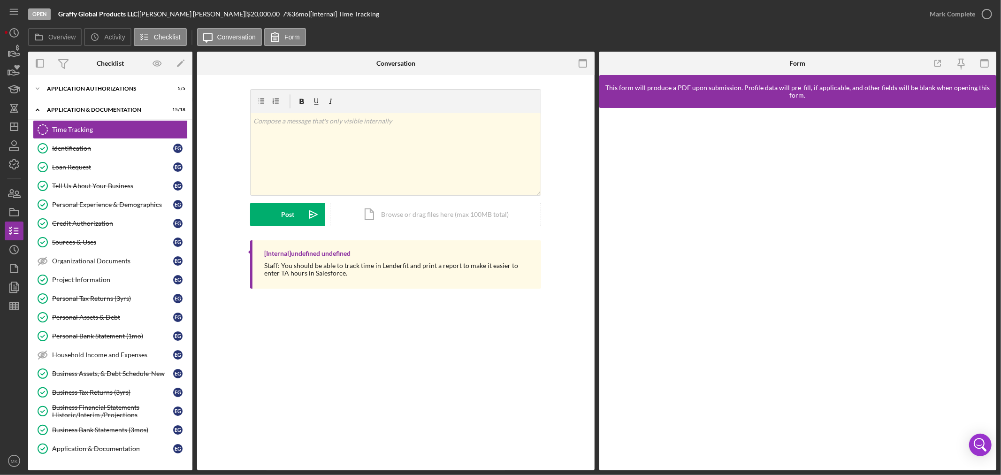
scroll to position [62, 0]
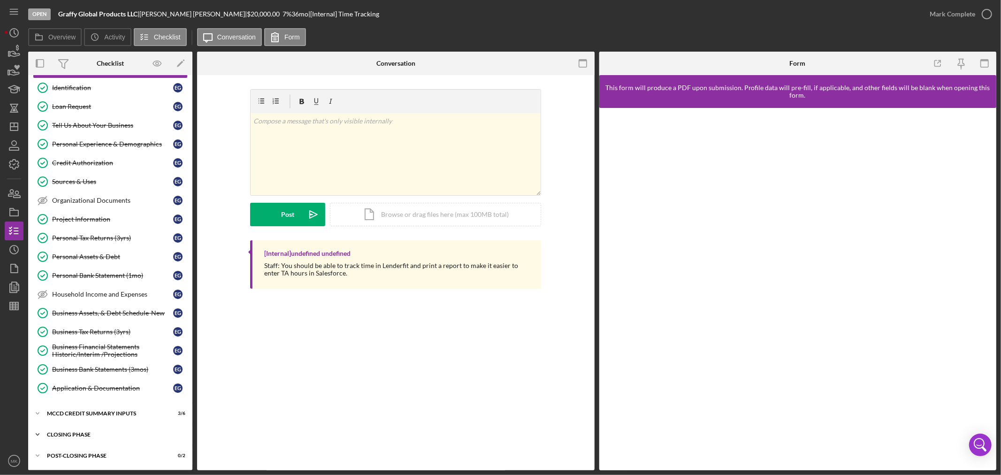
click at [36, 433] on icon "Icon/Expander" at bounding box center [37, 434] width 19 height 19
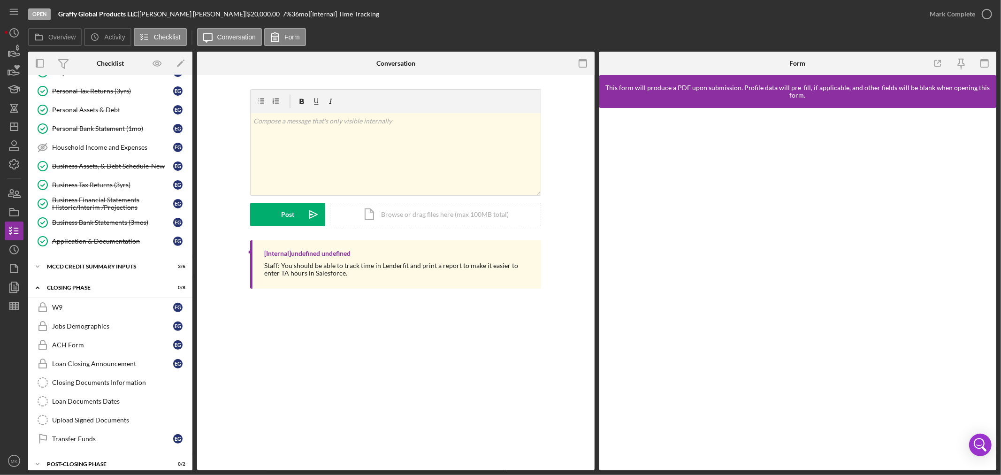
scroll to position [218, 0]
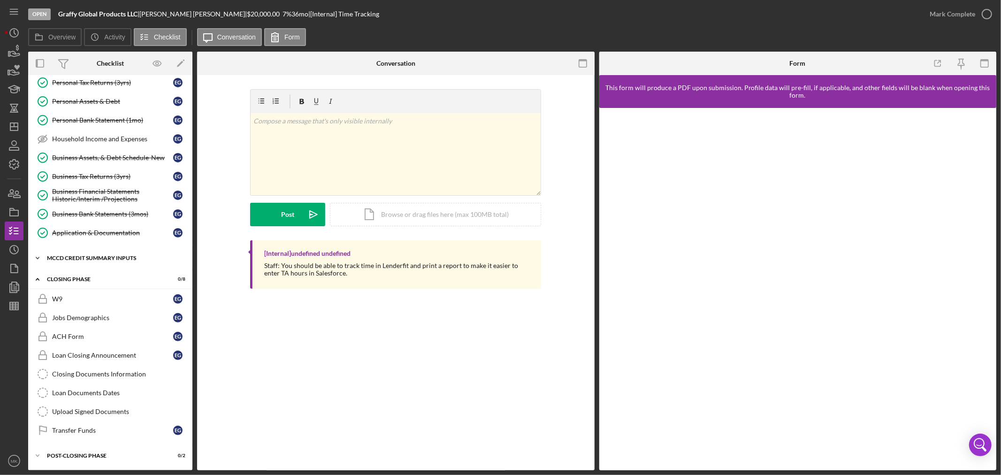
click at [38, 256] on icon "Icon/Expander" at bounding box center [37, 258] width 19 height 19
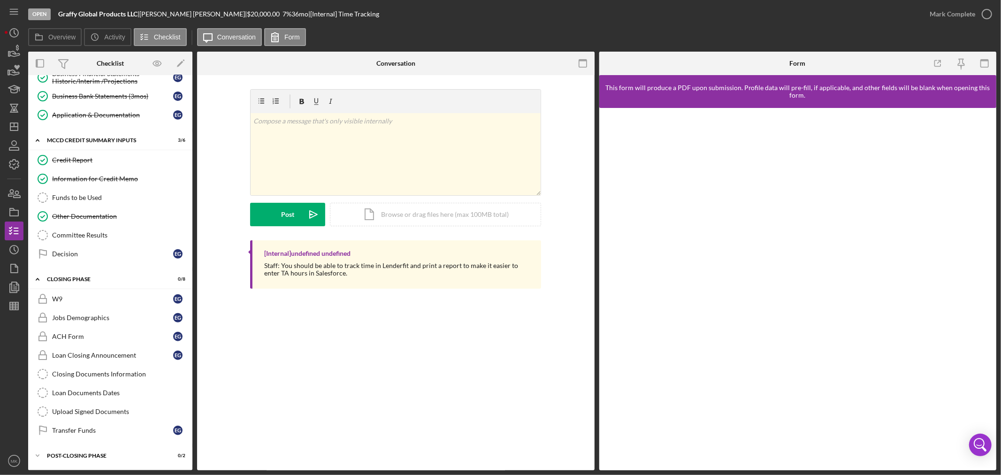
scroll to position [337, 0]
click at [102, 233] on div "Committee Results" at bounding box center [119, 235] width 135 height 8
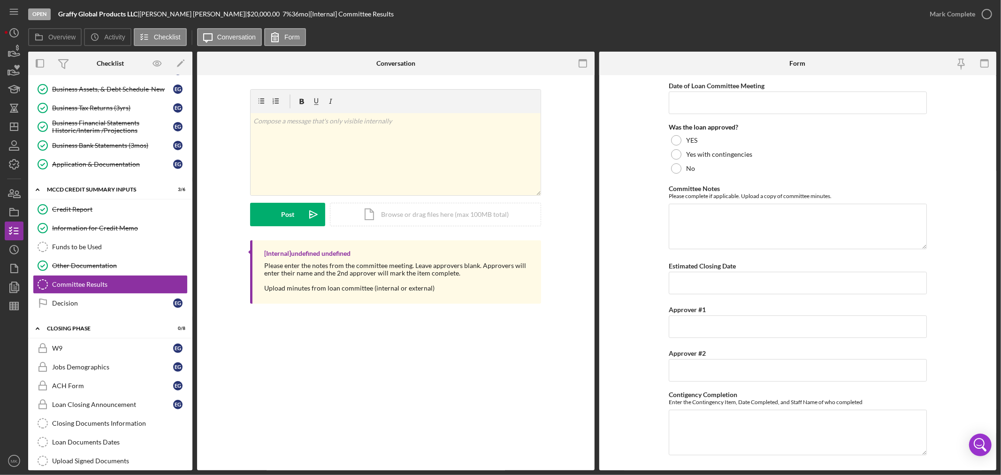
scroll to position [337, 0]
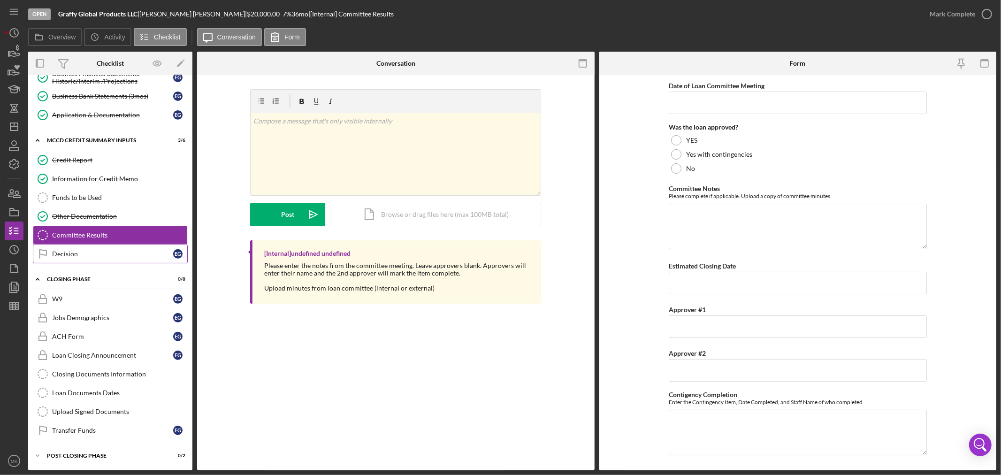
click at [114, 251] on div "Decision" at bounding box center [112, 254] width 121 height 8
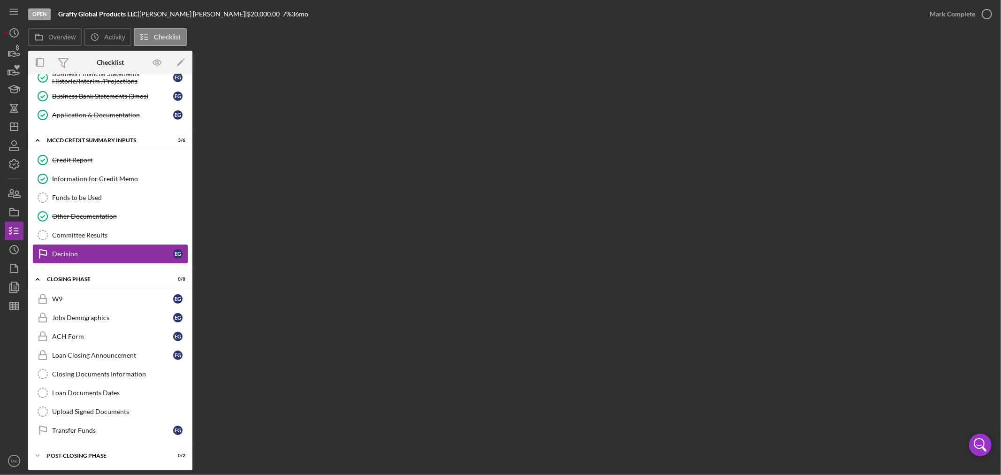
scroll to position [337, 0]
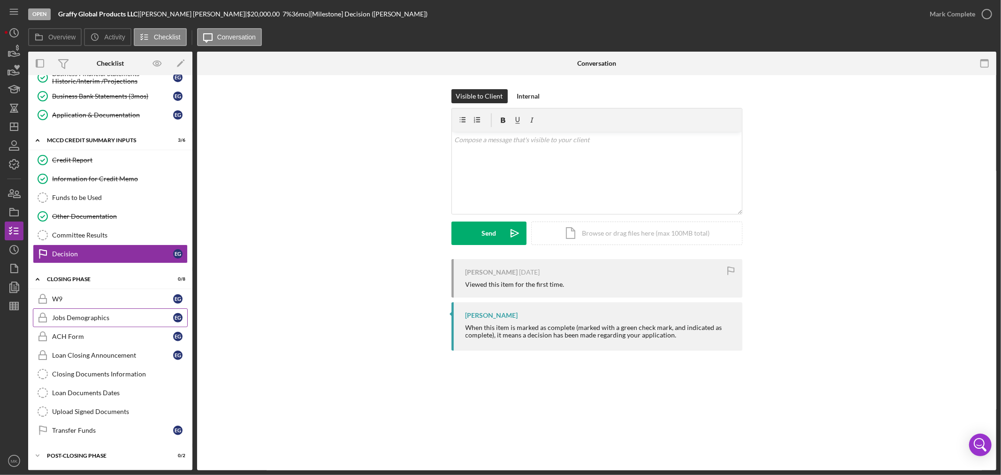
click at [111, 314] on div "Jobs Demographics" at bounding box center [112, 318] width 121 height 8
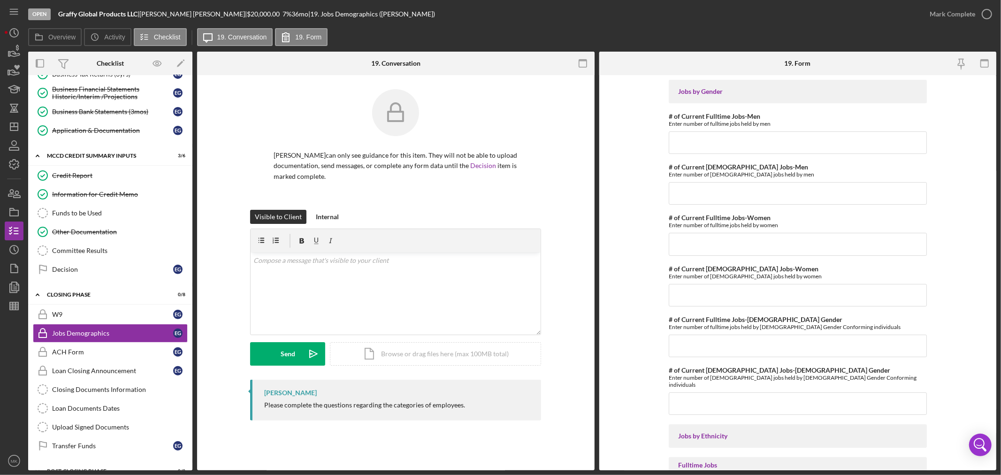
scroll to position [337, 0]
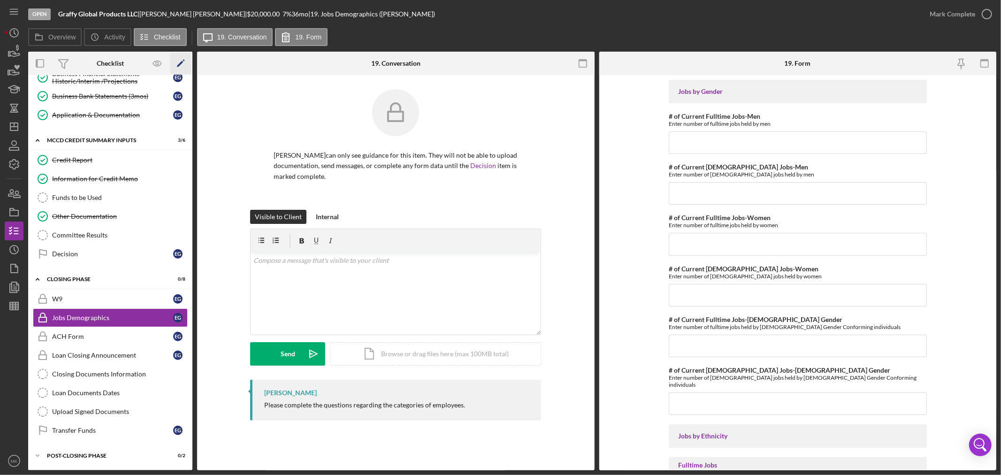
click at [179, 60] on icon "Icon/Edit" at bounding box center [180, 63] width 21 height 21
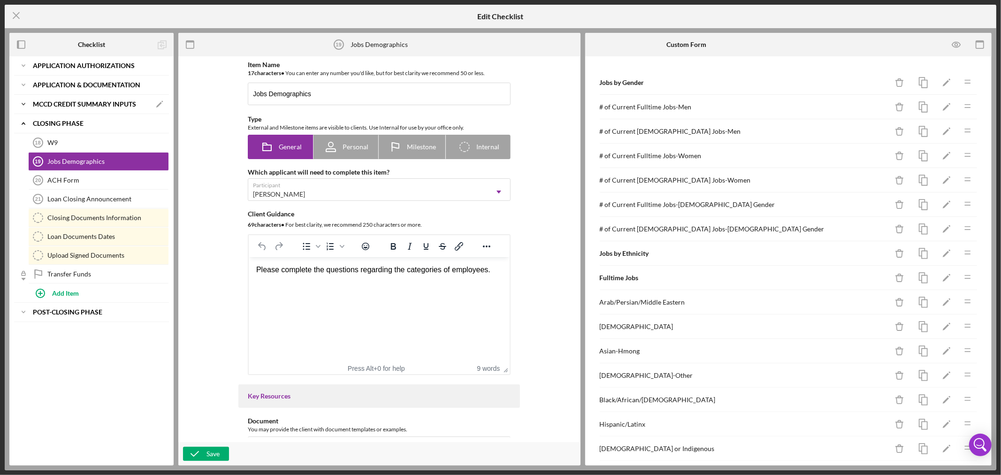
click at [22, 102] on icon "Icon/Expander" at bounding box center [23, 104] width 19 height 19
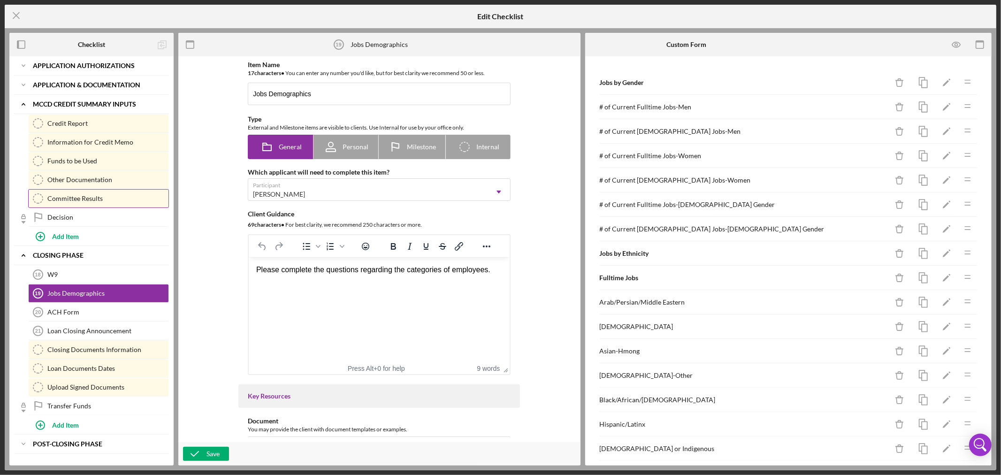
drag, startPoint x: 80, startPoint y: 176, endPoint x: 82, endPoint y: 198, distance: 22.1
click at [82, 198] on div "Credit Report Credit Report Information for Credit Memo Information for Credit …" at bounding box center [91, 170] width 155 height 113
drag, startPoint x: 90, startPoint y: 198, endPoint x: 88, endPoint y: 155, distance: 43.2
click at [88, 155] on div "Credit Report Credit Report Information for Credit Memo Information for Credit …" at bounding box center [91, 170] width 155 height 113
drag, startPoint x: 147, startPoint y: 198, endPoint x: 150, endPoint y: 160, distance: 38.1
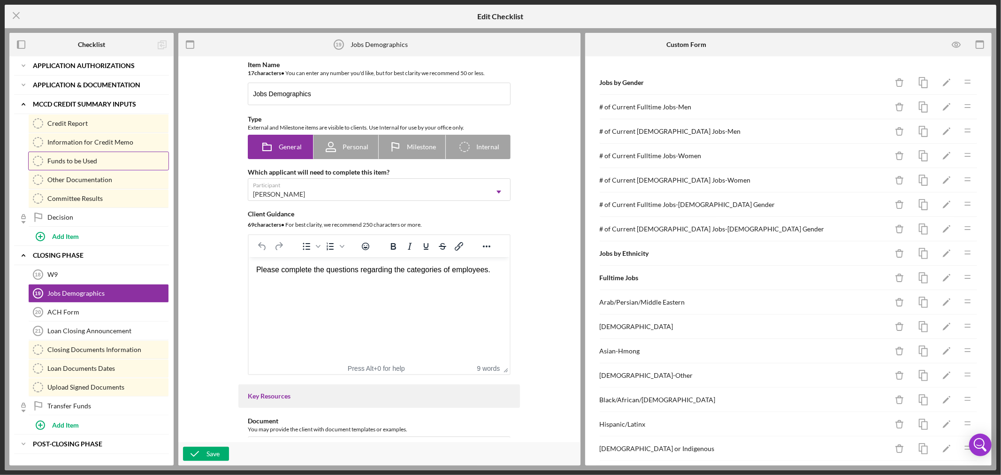
click at [150, 160] on div "Credit Report Credit Report Information for Credit Memo Information for Credit …" at bounding box center [91, 170] width 155 height 113
click at [16, 14] on icon "Icon/Menu Close" at bounding box center [16, 15] width 23 height 23
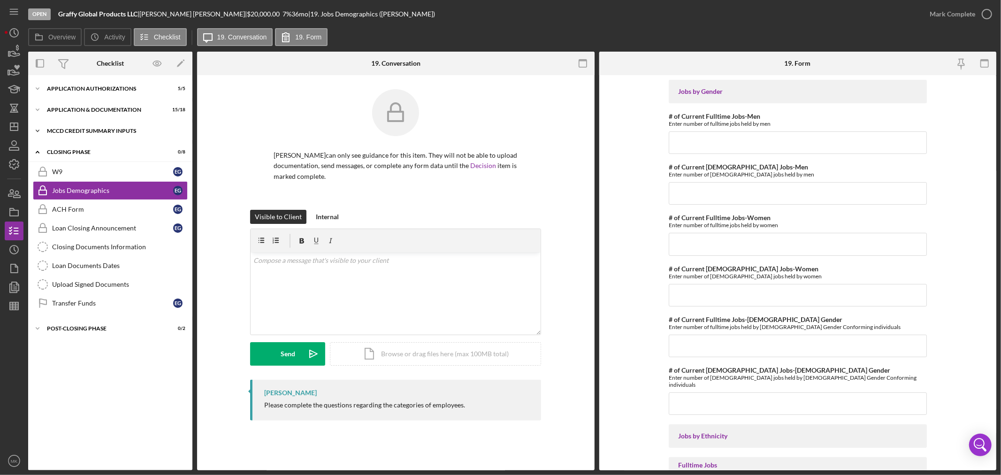
click at [39, 129] on icon "Icon/Expander" at bounding box center [37, 131] width 19 height 19
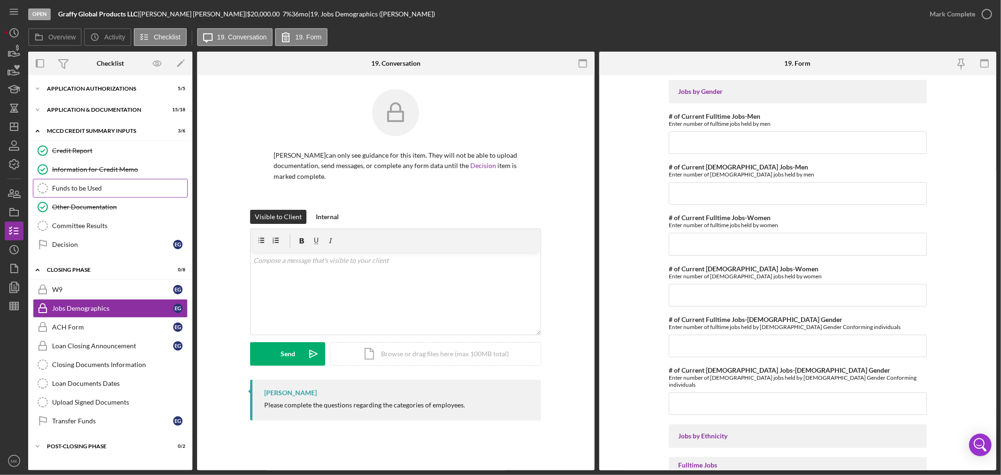
drag, startPoint x: 96, startPoint y: 226, endPoint x: 103, endPoint y: 184, distance: 42.0
click at [103, 184] on div "Credit Report Credit Report Information for Credit Memo Information for Credit …" at bounding box center [110, 199] width 164 height 117
click at [155, 222] on div "Committee Results" at bounding box center [119, 226] width 135 height 8
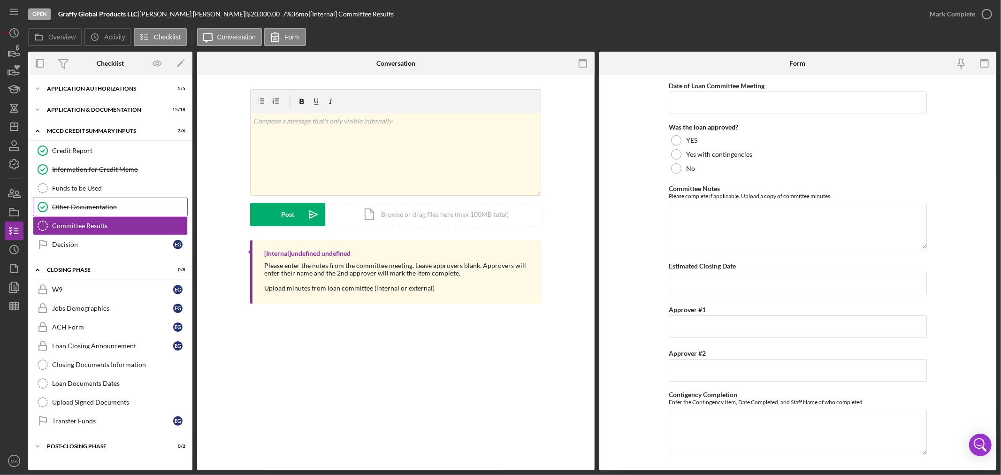
click at [122, 207] on div "Other Documentation" at bounding box center [119, 207] width 135 height 8
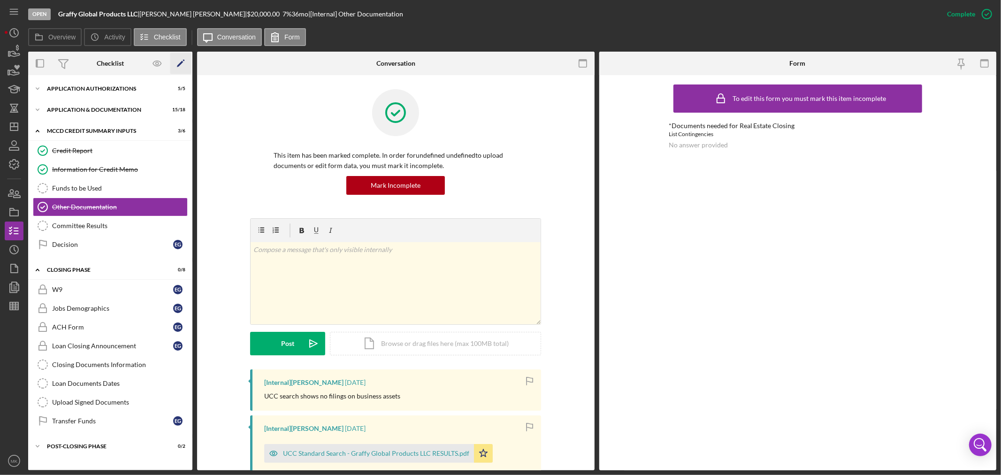
click at [180, 62] on polygon "button" at bounding box center [180, 64] width 7 height 7
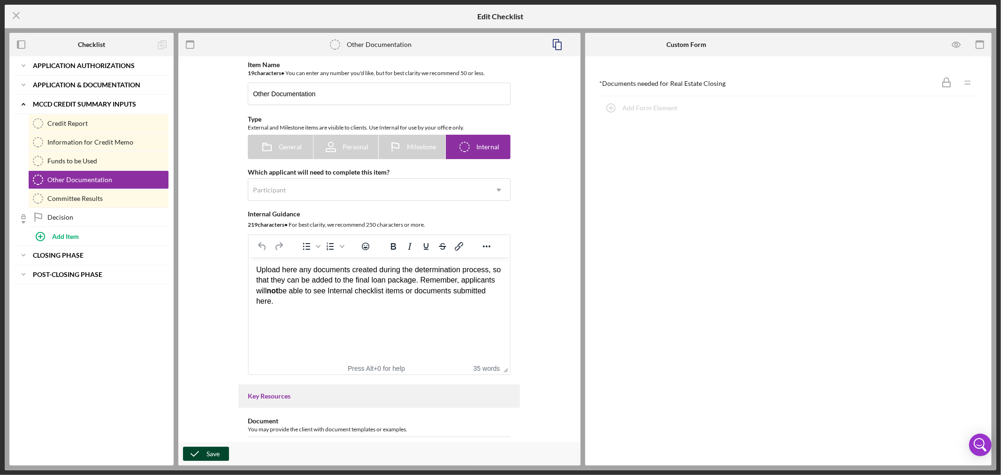
click at [206, 453] on button "Save" at bounding box center [206, 454] width 46 height 14
click at [15, 14] on line at bounding box center [16, 16] width 6 height 6
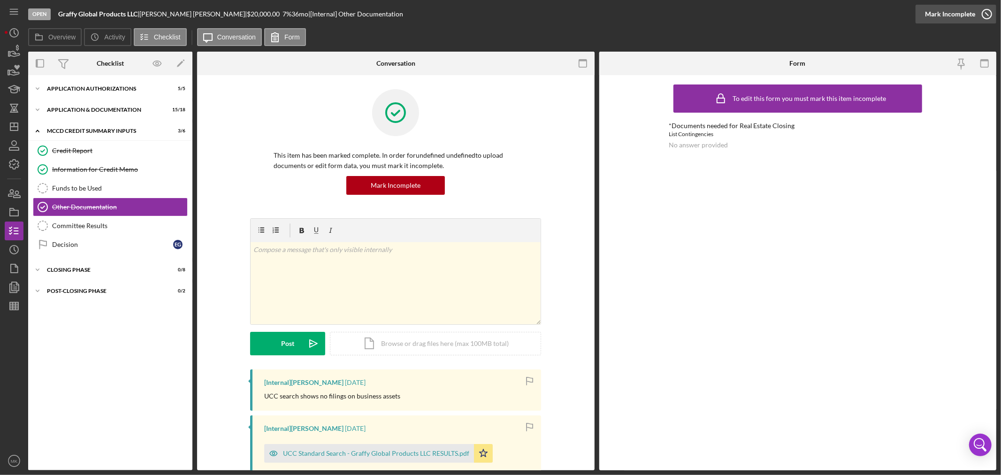
click at [988, 13] on icon "button" at bounding box center [986, 13] width 23 height 23
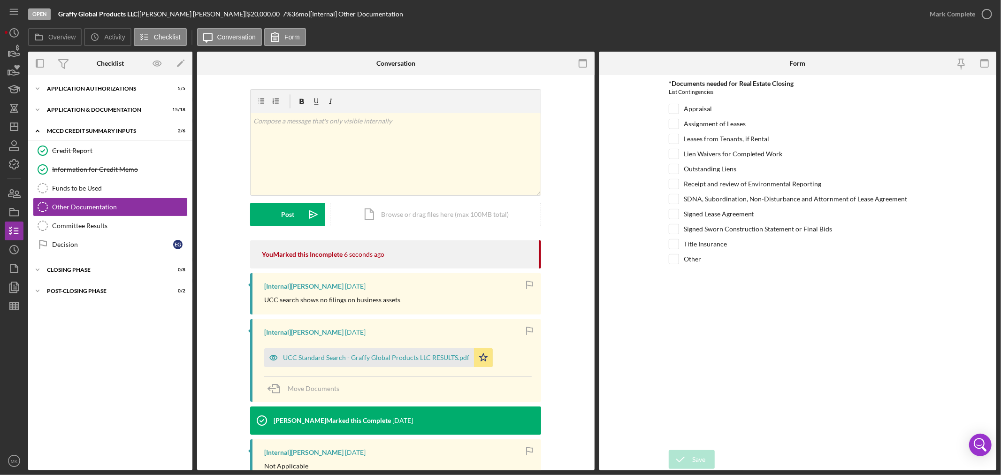
click at [68, 327] on div "Icon/Expander Application Authorizations 5 / 5 Icon/Expander Application & Docu…" at bounding box center [110, 273] width 164 height 386
click at [105, 35] on label "Activity" at bounding box center [114, 37] width 21 height 8
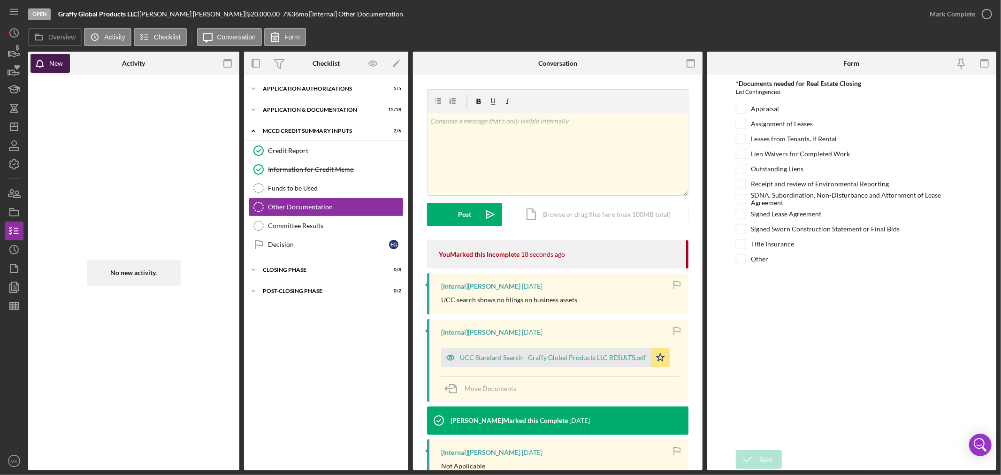
click at [57, 64] on div "New" at bounding box center [56, 63] width 14 height 19
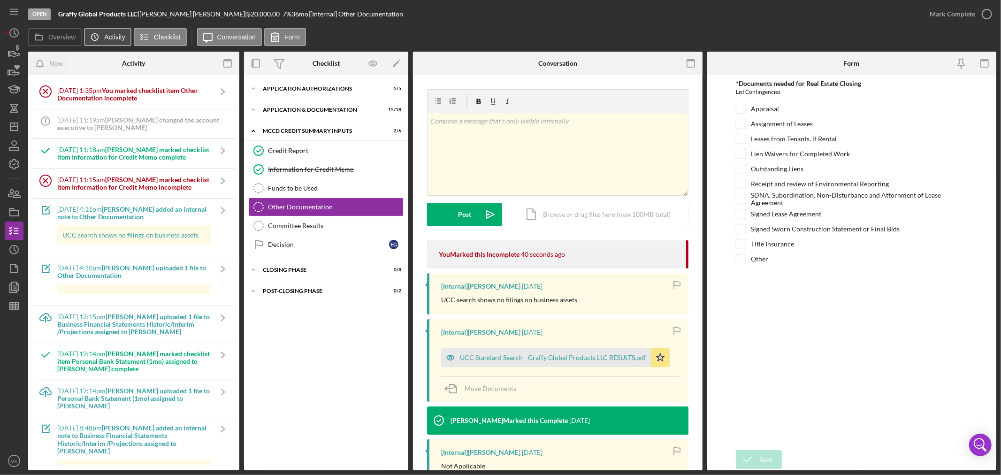
click at [107, 38] on label "Activity" at bounding box center [114, 37] width 21 height 8
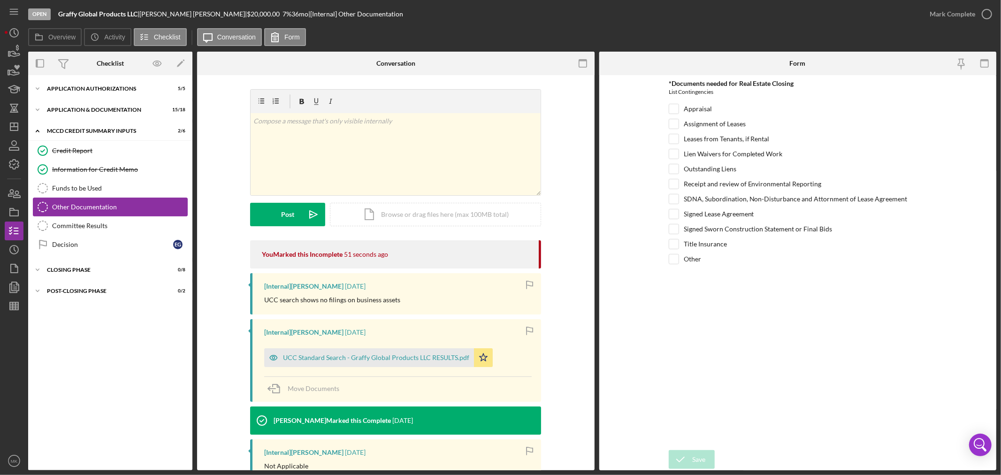
drag, startPoint x: 94, startPoint y: 226, endPoint x: 90, endPoint y: 201, distance: 25.2
click at [90, 201] on div "Credit Report Credit Report Information for Credit Memo Information for Credit …" at bounding box center [110, 199] width 164 height 117
click at [181, 61] on icon "Icon/Edit" at bounding box center [180, 63] width 21 height 21
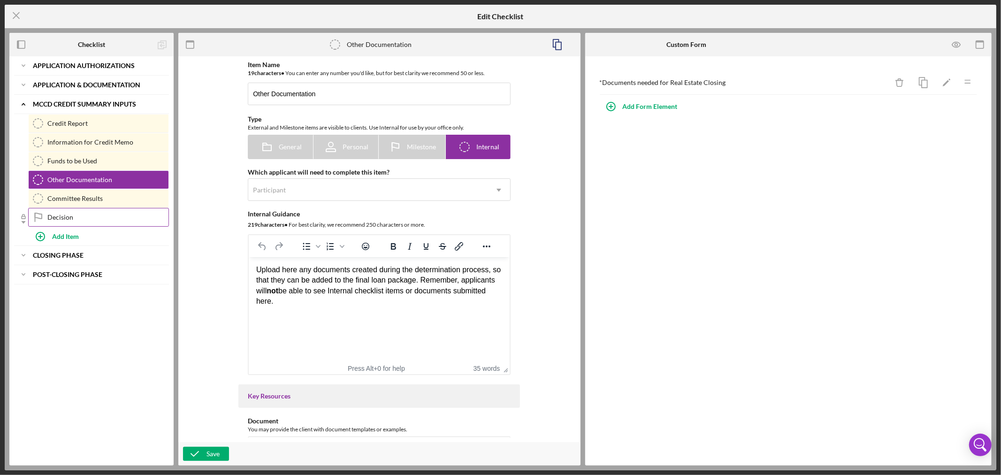
click at [91, 214] on div "Decision" at bounding box center [107, 218] width 121 height 8
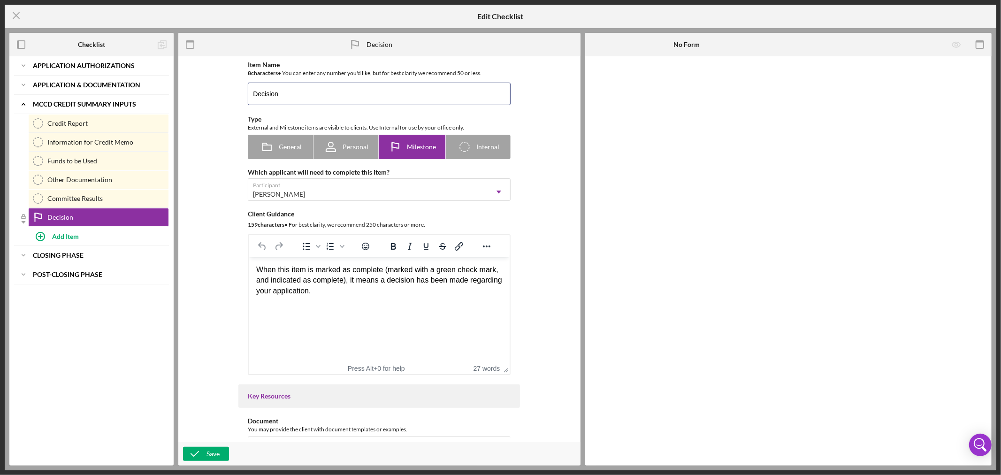
drag, startPoint x: 290, startPoint y: 92, endPoint x: 212, endPoint y: 87, distance: 77.6
click at [212, 87] on div "Item Name 8 character s • You can enter any number you'd like, but for best cla…" at bounding box center [379, 249] width 393 height 376
type input "Notify Client"
click at [211, 452] on div "Save" at bounding box center [213, 454] width 13 height 14
click at [23, 256] on icon "Icon/Expander" at bounding box center [23, 255] width 19 height 19
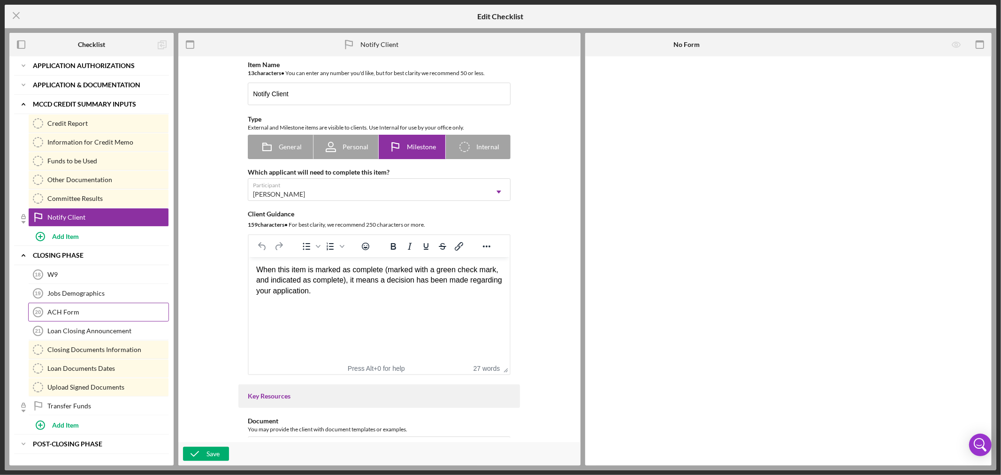
click at [132, 311] on div "ACH Form" at bounding box center [107, 312] width 121 height 8
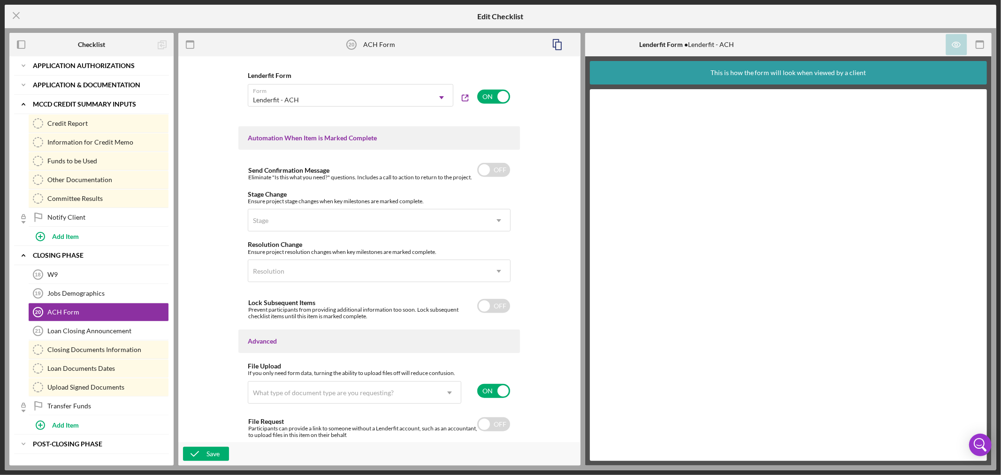
scroll to position [554, 0]
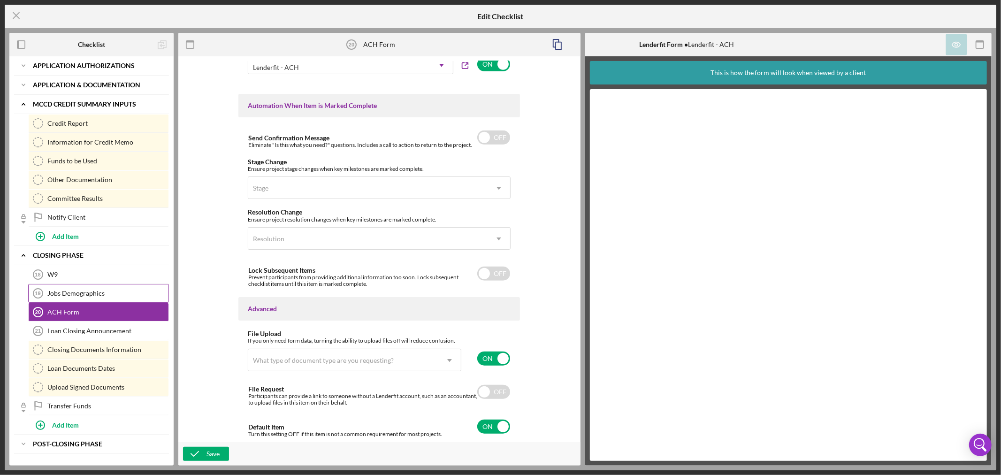
click at [97, 292] on div "Jobs Demographics" at bounding box center [107, 294] width 121 height 8
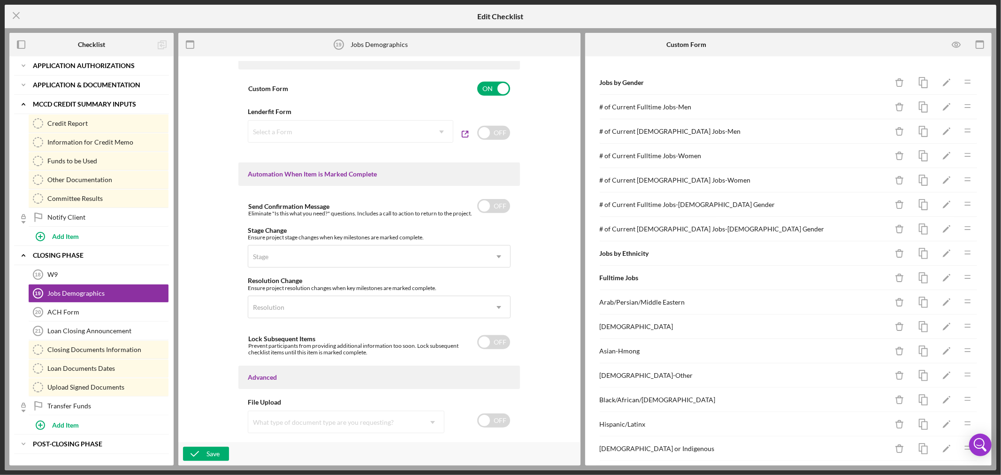
scroll to position [500, 0]
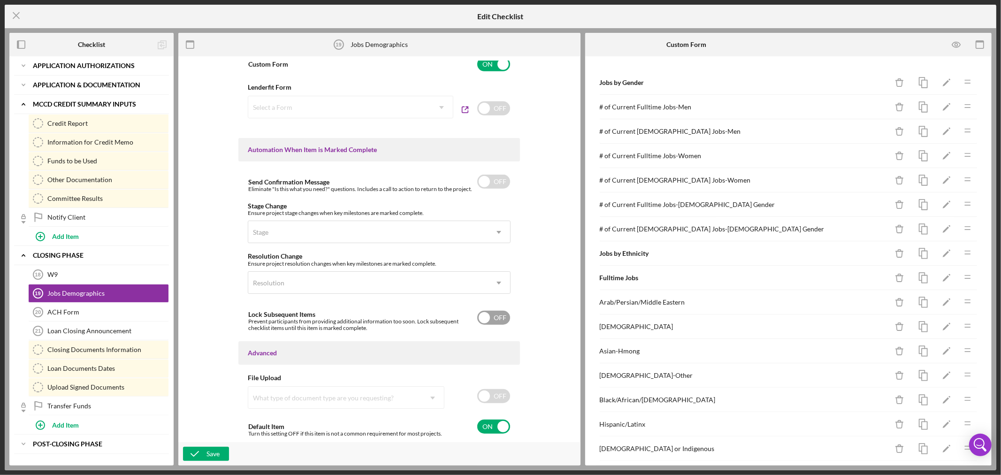
click at [488, 316] on input "checkbox" at bounding box center [493, 318] width 33 height 14
checkbox input "true"
click at [203, 454] on icon "button" at bounding box center [194, 453] width 23 height 23
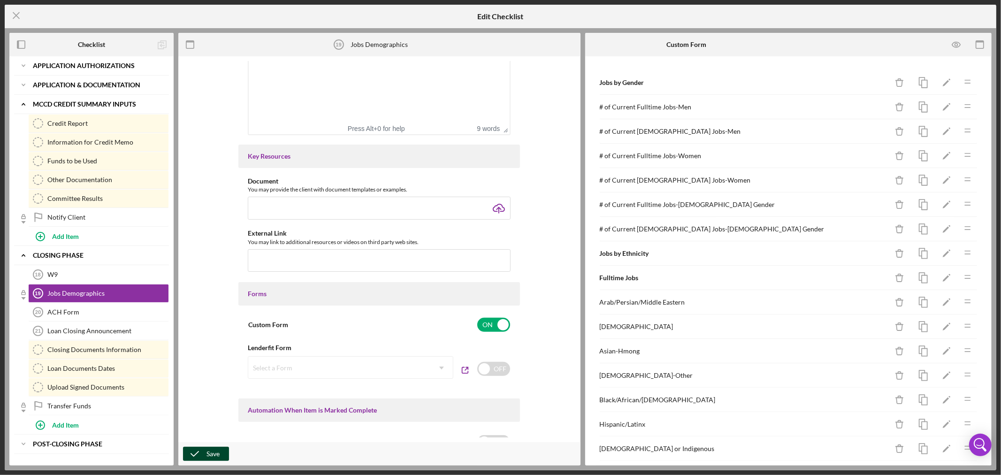
scroll to position [0, 0]
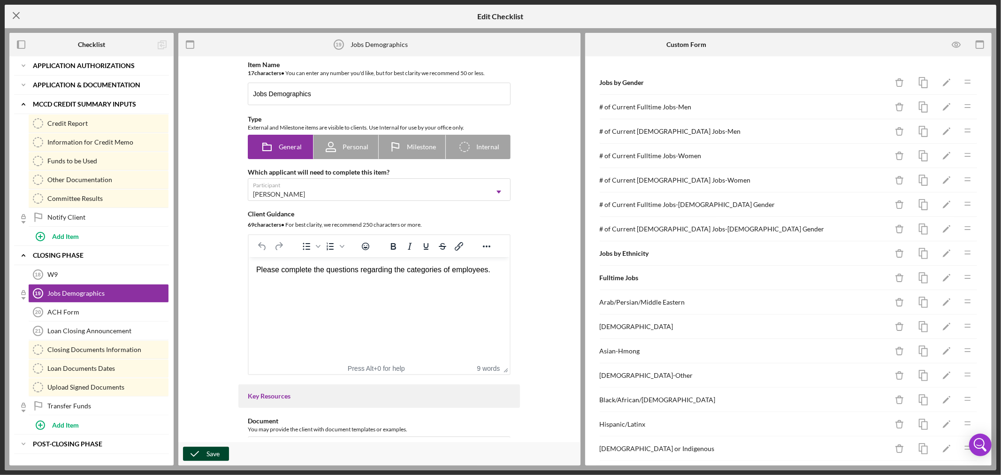
click at [15, 13] on icon "Icon/Menu Close" at bounding box center [16, 15] width 23 height 23
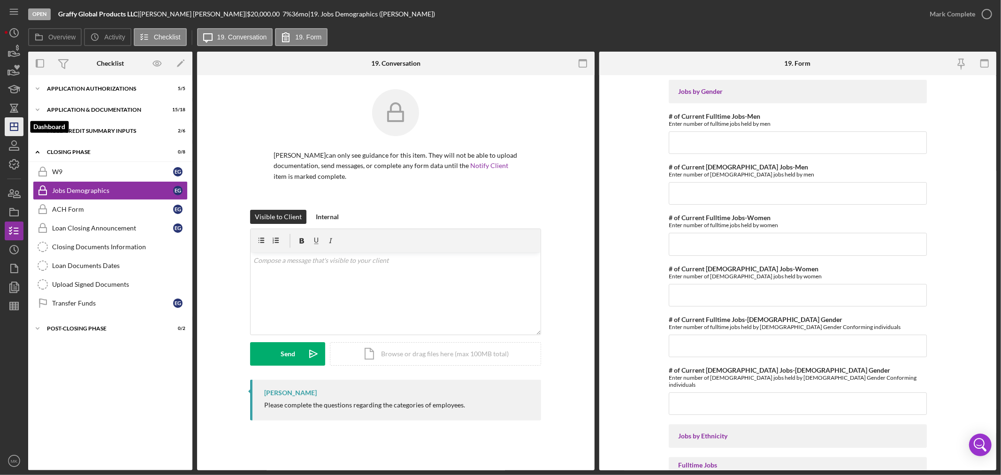
click at [16, 130] on icon "Icon/Dashboard" at bounding box center [13, 126] width 23 height 23
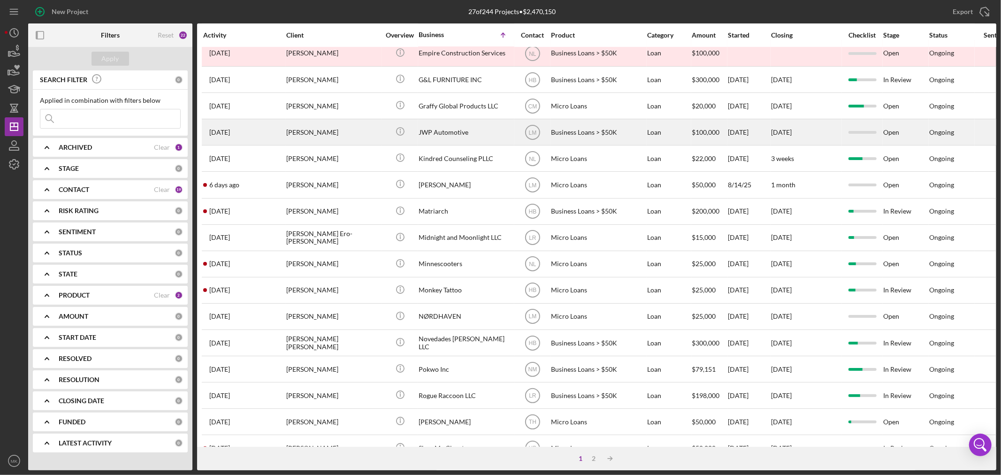
scroll to position [156, 0]
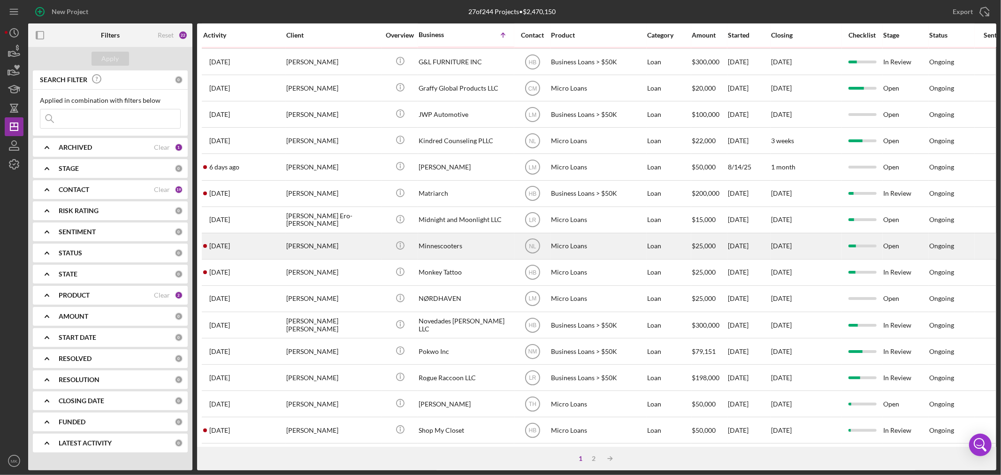
click at [327, 253] on div "[PERSON_NAME]" at bounding box center [333, 246] width 94 height 25
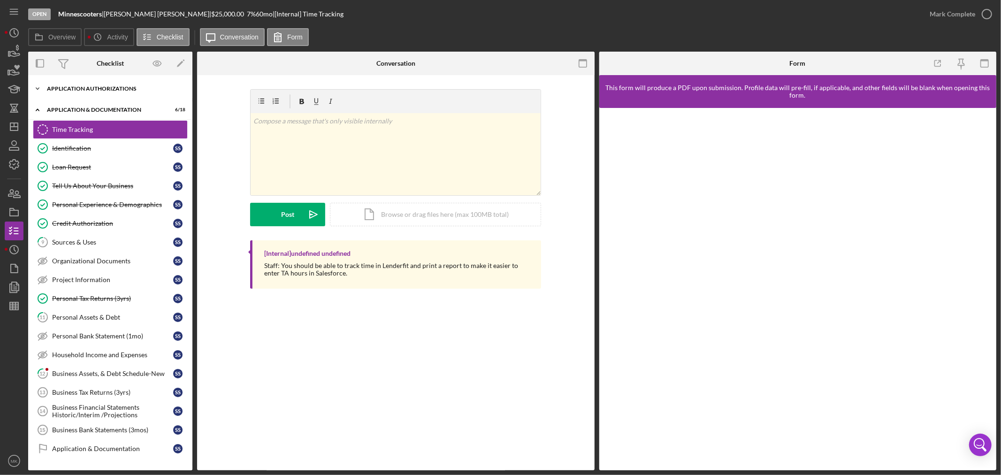
click at [70, 88] on div "Application Authorizations" at bounding box center [114, 89] width 134 height 6
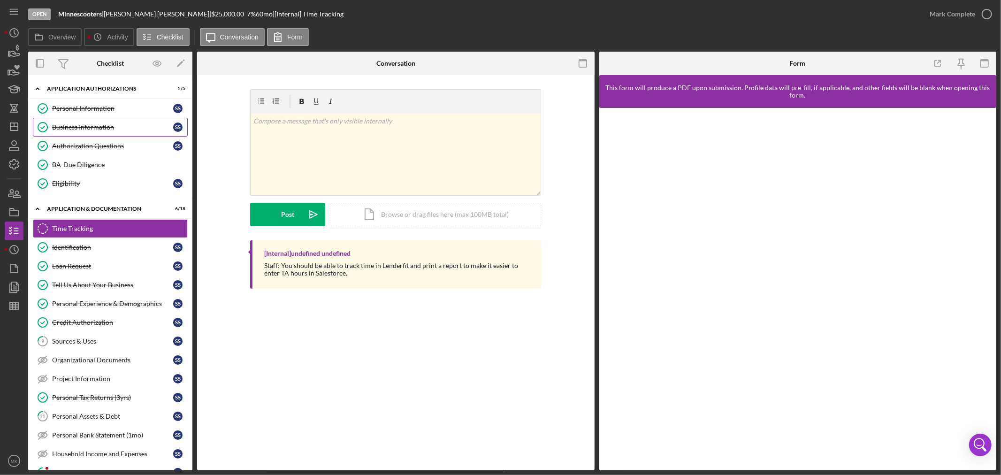
click at [106, 124] on div "Business Information" at bounding box center [112, 127] width 121 height 8
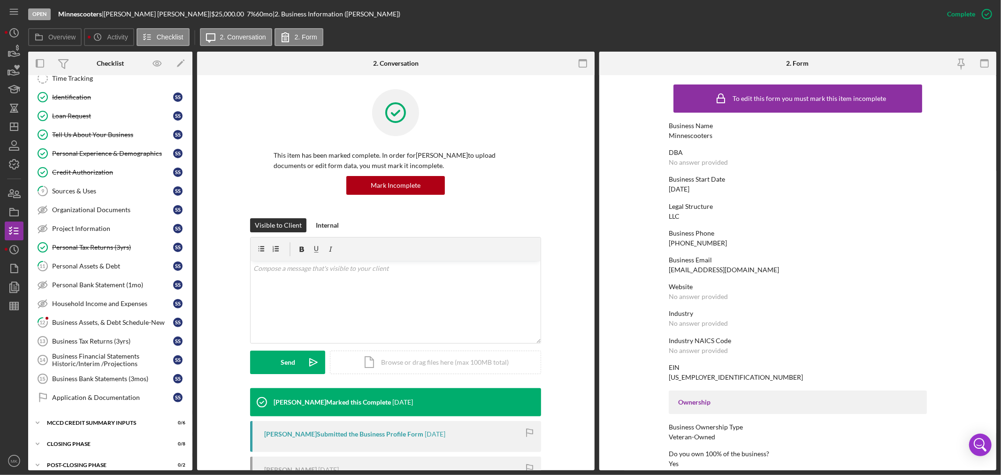
scroll to position [161, 0]
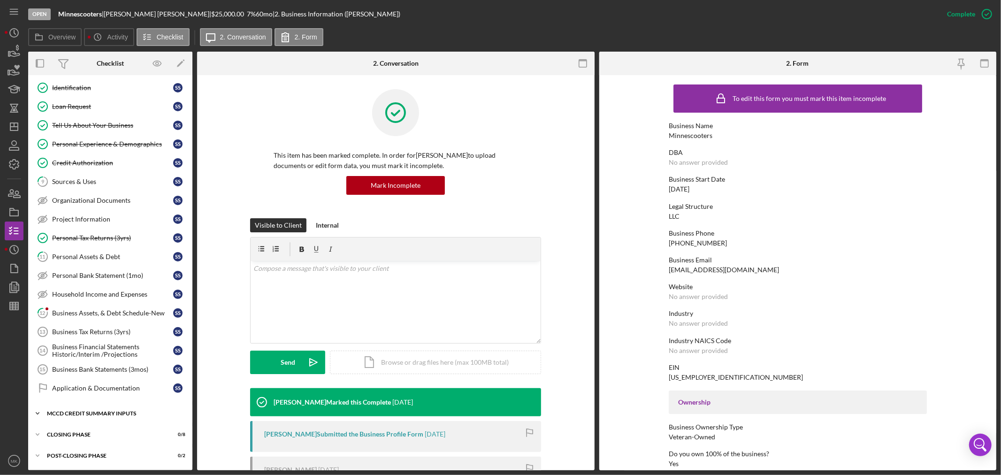
click at [58, 411] on div "MCCD Credit Summary Inputs" at bounding box center [114, 414] width 134 height 6
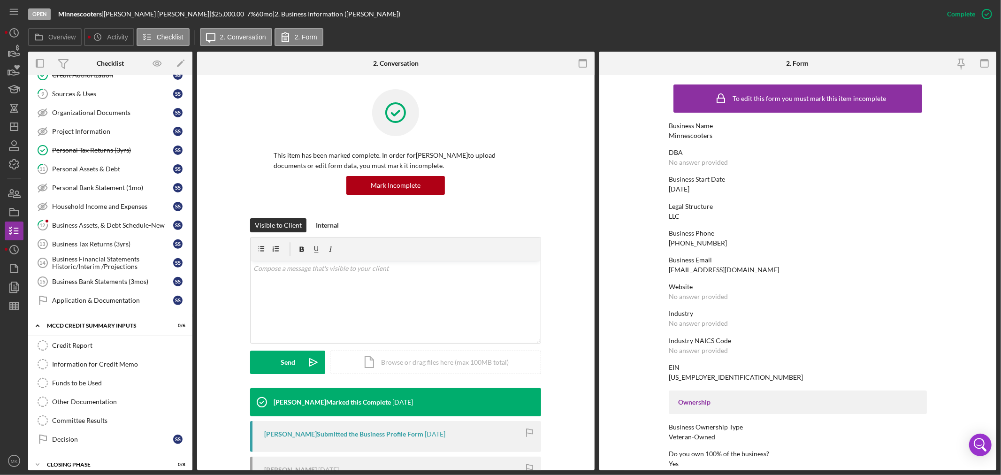
scroll to position [280, 0]
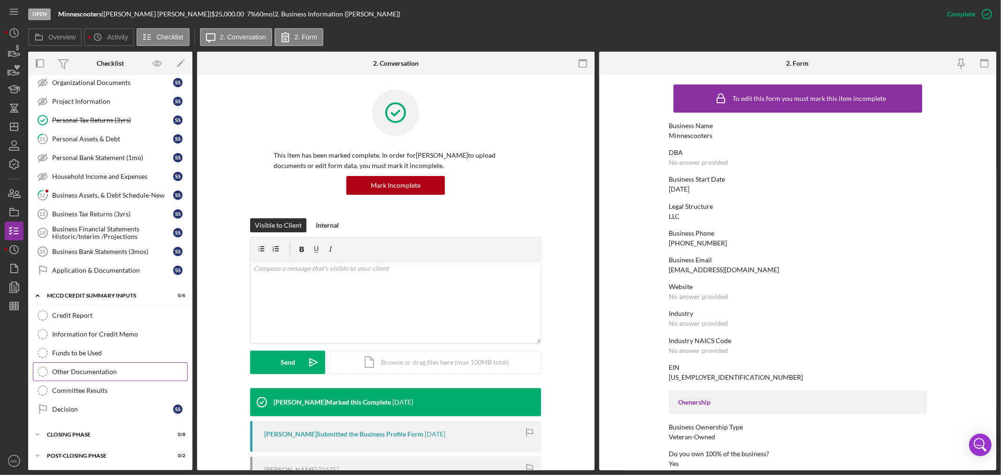
click at [113, 372] on div "Other Documentation" at bounding box center [119, 372] width 135 height 8
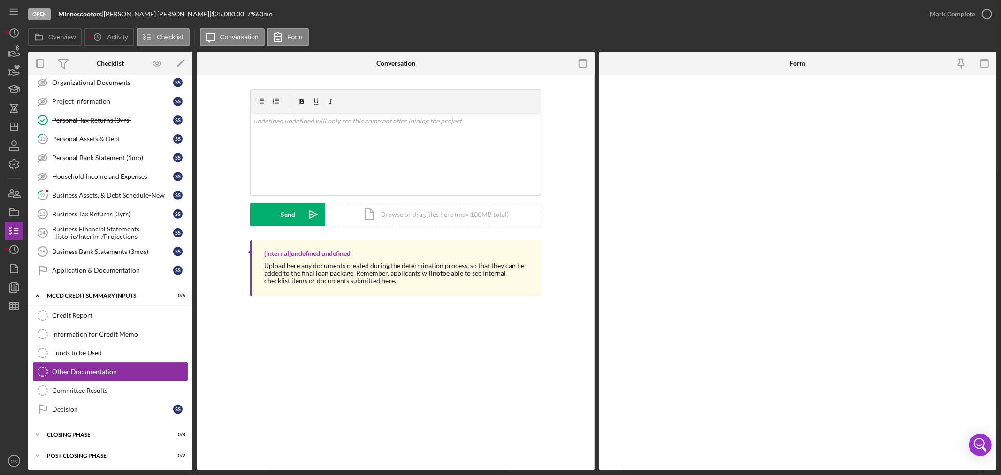
scroll to position [280, 0]
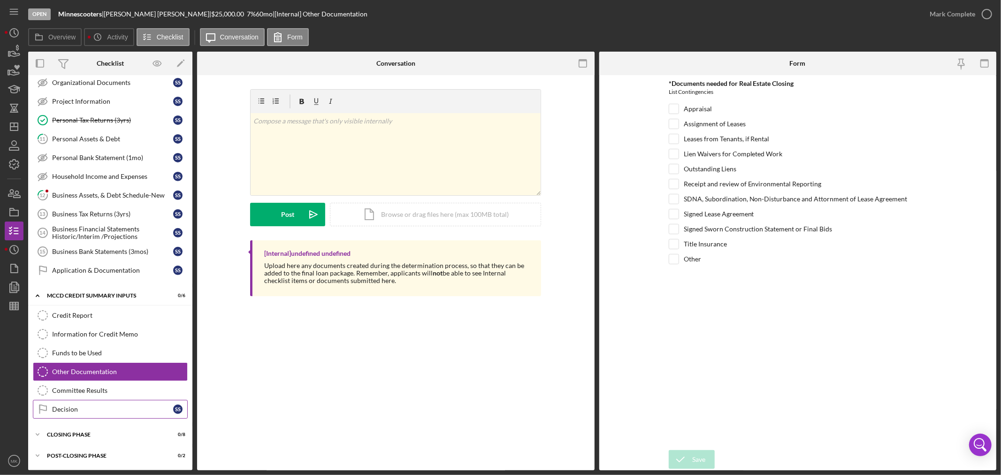
click at [128, 409] on div "Decision" at bounding box center [112, 410] width 121 height 8
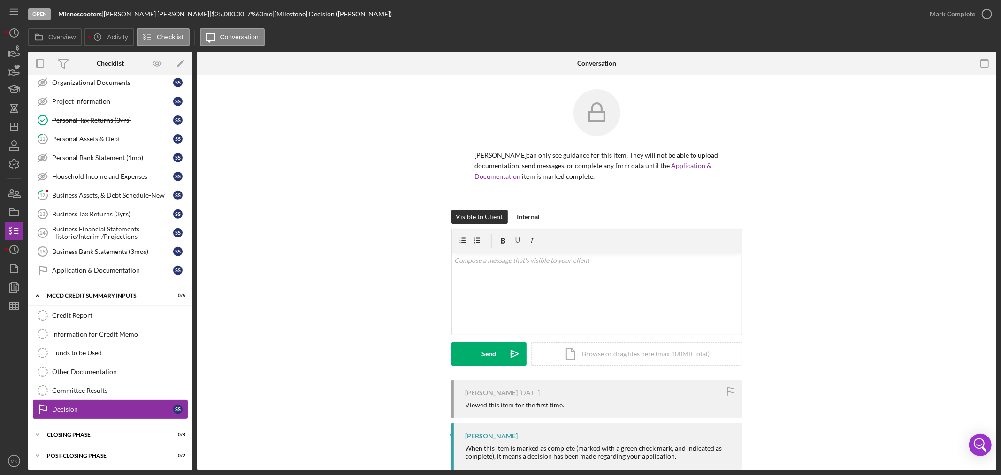
scroll to position [280, 0]
click at [179, 60] on icon "Icon/Edit" at bounding box center [180, 63] width 21 height 21
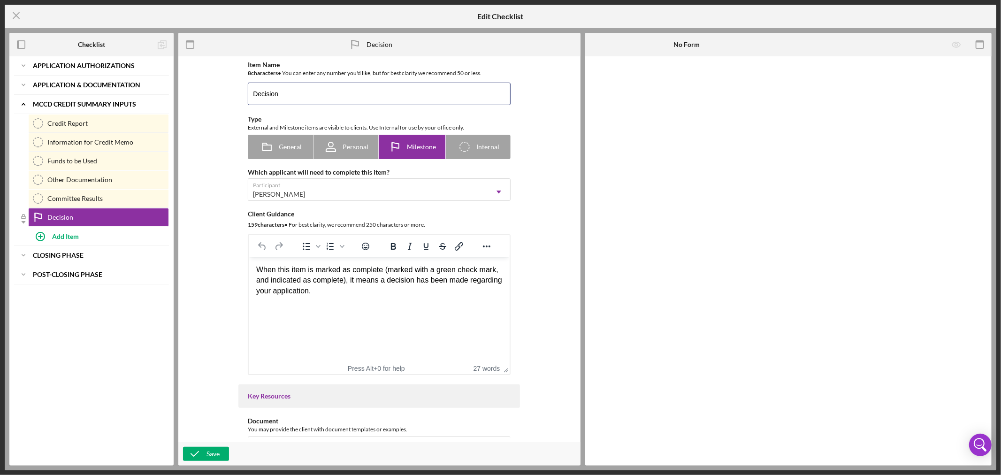
drag, startPoint x: 285, startPoint y: 95, endPoint x: 223, endPoint y: 95, distance: 61.5
click at [223, 95] on div "Item Name 8 character s • You can enter any number you'd like, but for best cla…" at bounding box center [379, 249] width 393 height 376
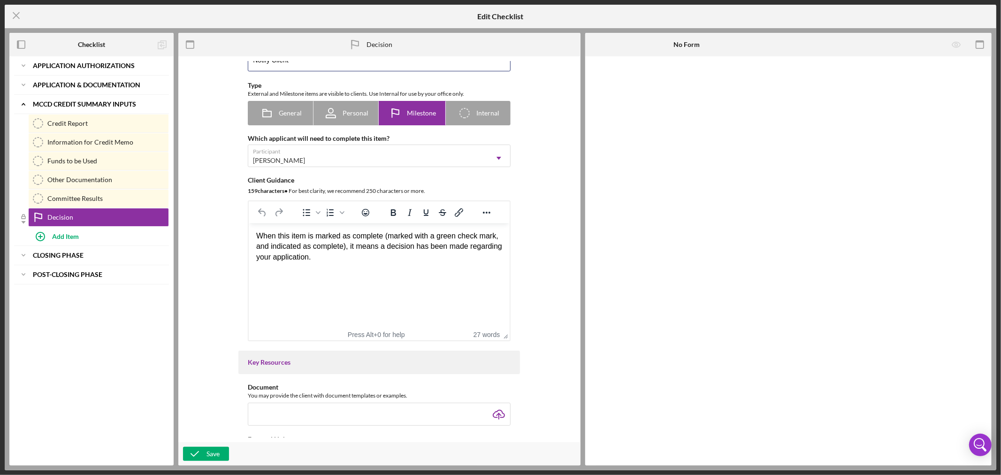
scroll to position [52, 0]
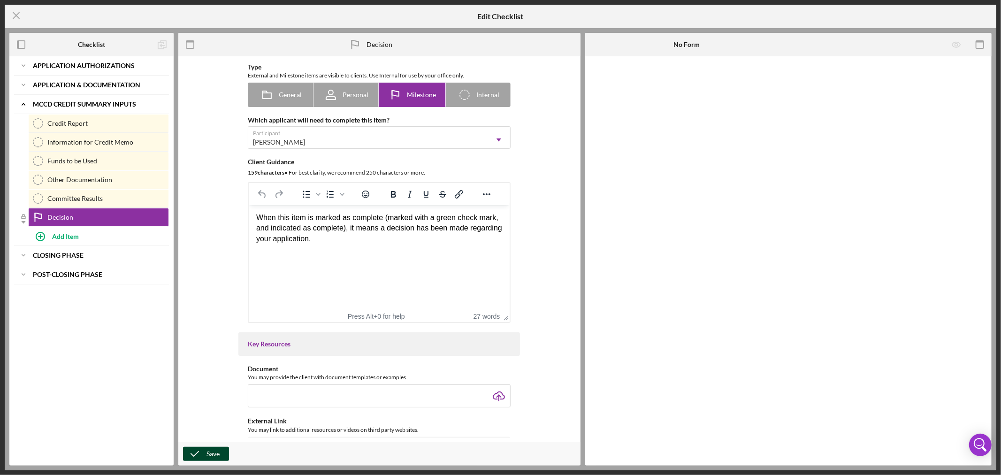
type input "Notify Client"
click at [210, 454] on div "Save" at bounding box center [213, 454] width 13 height 14
click at [15, 14] on icon "Icon/Menu Close" at bounding box center [16, 15] width 23 height 23
